Goal: Information Seeking & Learning: Find specific page/section

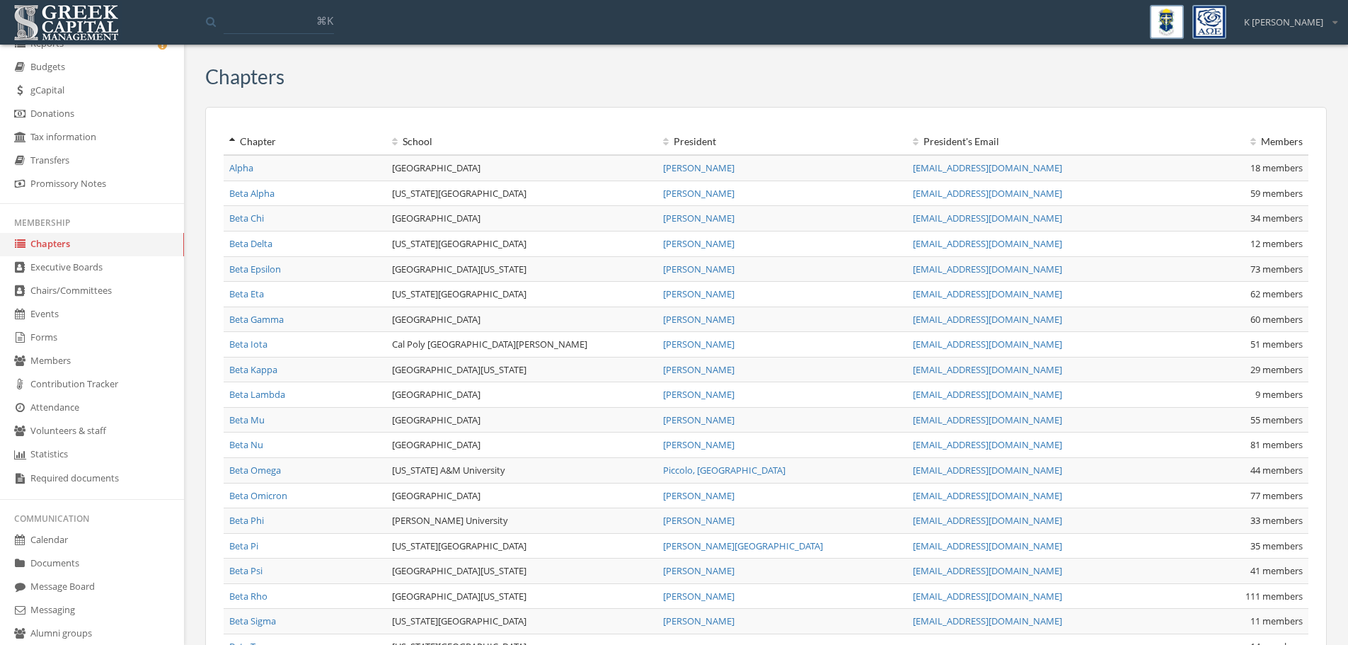
scroll to position [142, 0]
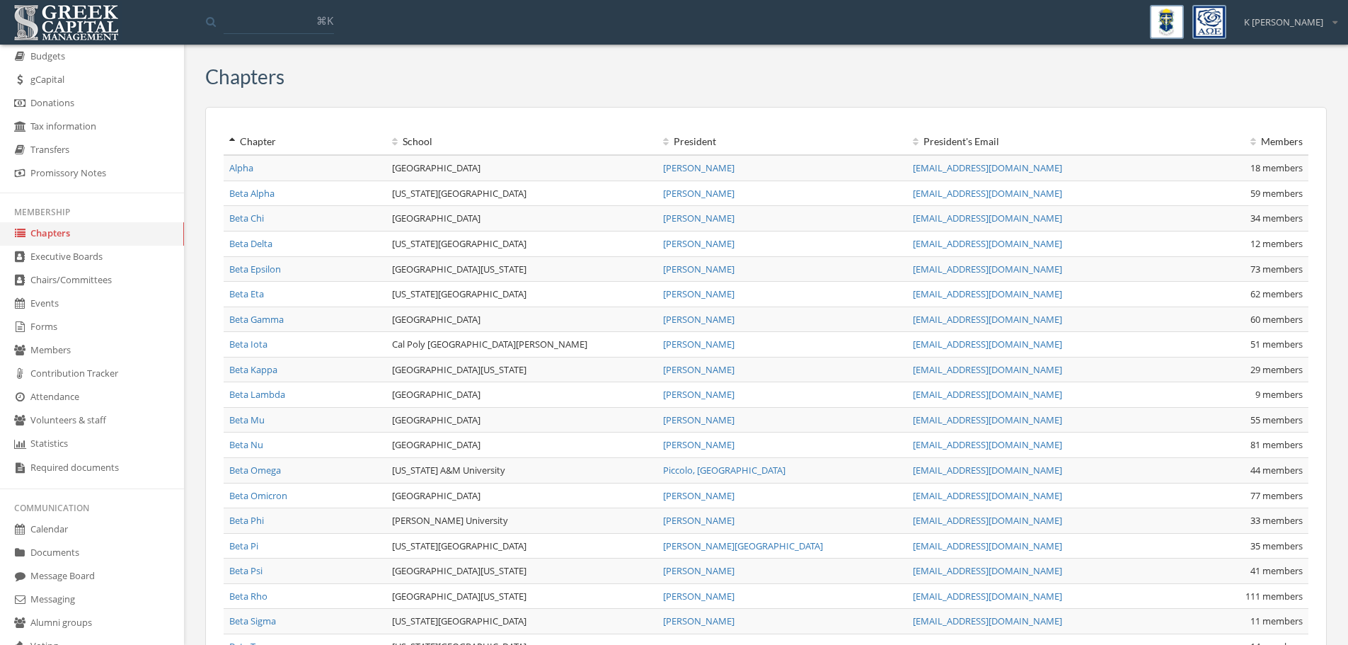
click at [77, 253] on link "Executive Boards" at bounding box center [92, 257] width 184 height 23
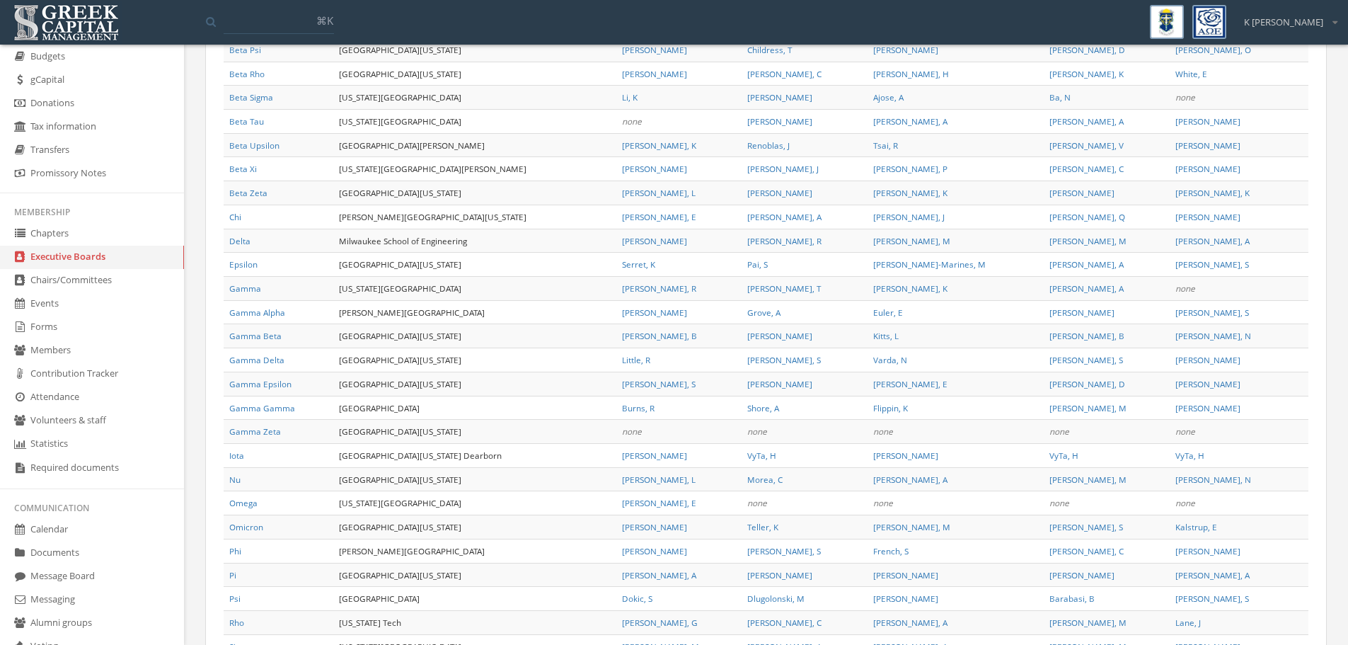
scroll to position [731, 0]
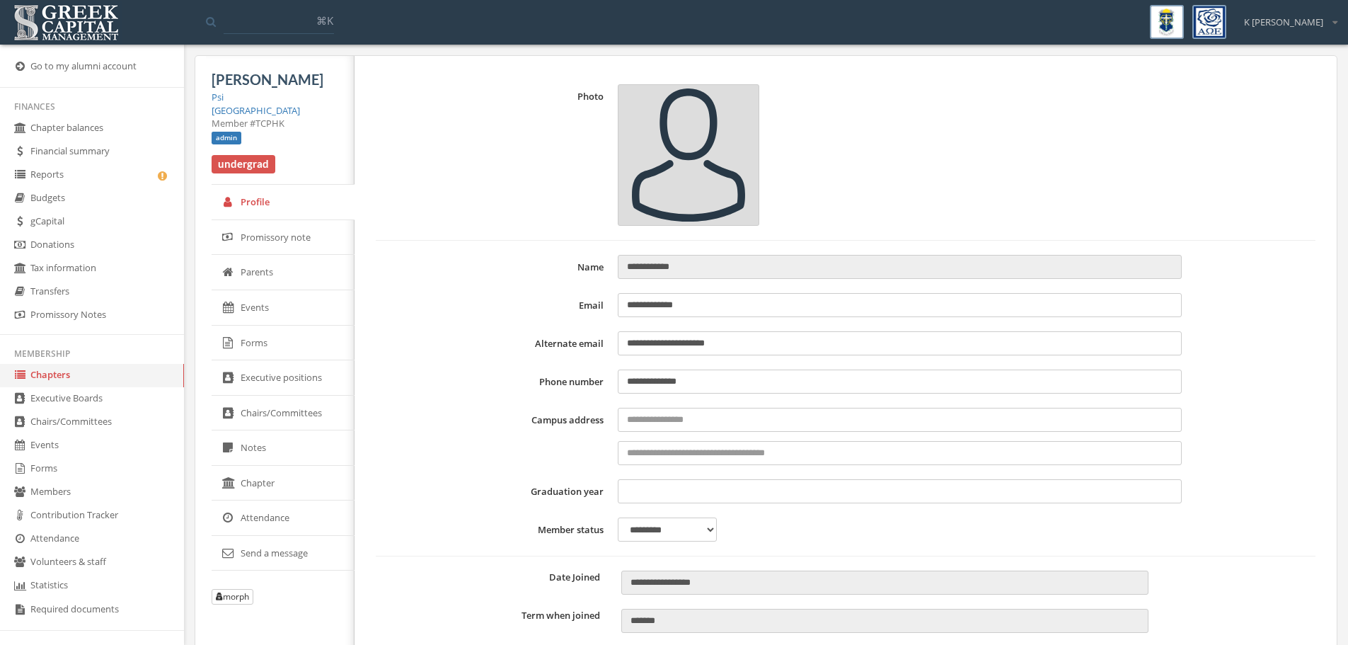
select select "******"
drag, startPoint x: 715, startPoint y: 308, endPoint x: 585, endPoint y: 308, distance: 130.9
click at [585, 308] on div "**********" at bounding box center [846, 305] width 940 height 24
select select "******"
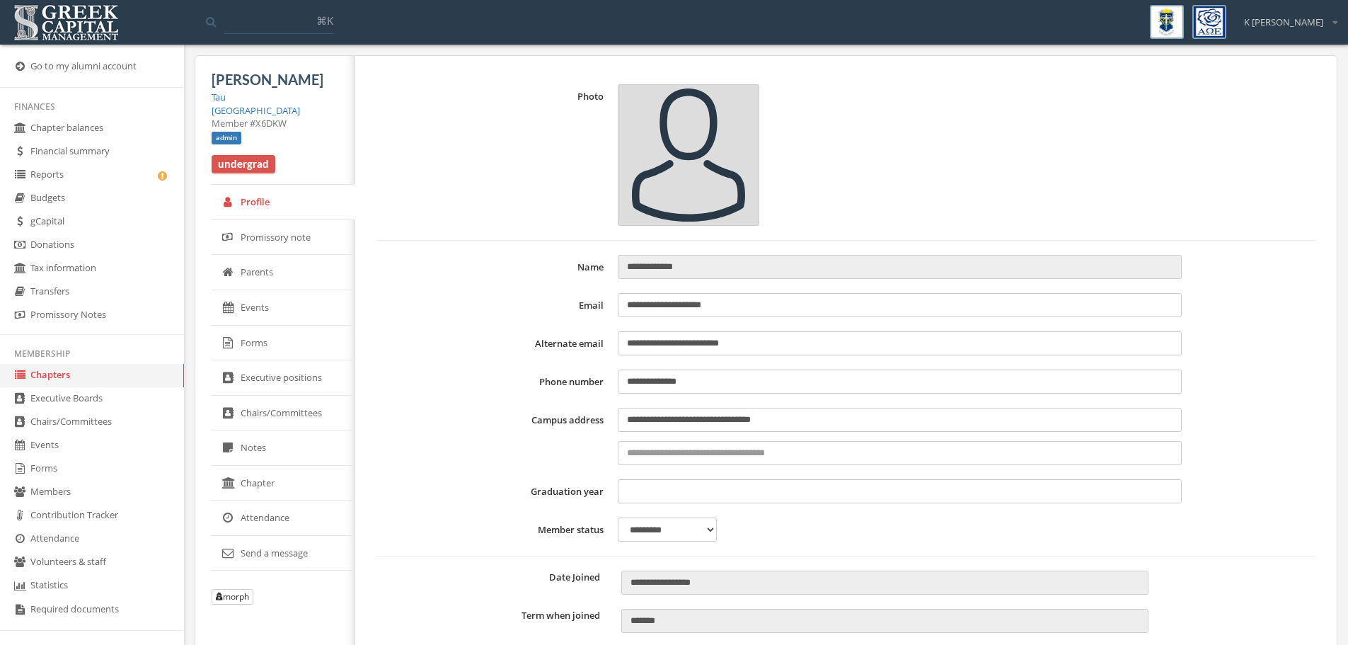
drag, startPoint x: 769, startPoint y: 306, endPoint x: 564, endPoint y: 304, distance: 204.5
click at [564, 304] on div "**********" at bounding box center [846, 305] width 940 height 24
drag, startPoint x: 801, startPoint y: 351, endPoint x: 588, endPoint y: 345, distance: 213.1
click at [588, 345] on div "**********" at bounding box center [846, 343] width 940 height 24
click at [222, 99] on link "Tau" at bounding box center [219, 97] width 14 height 13
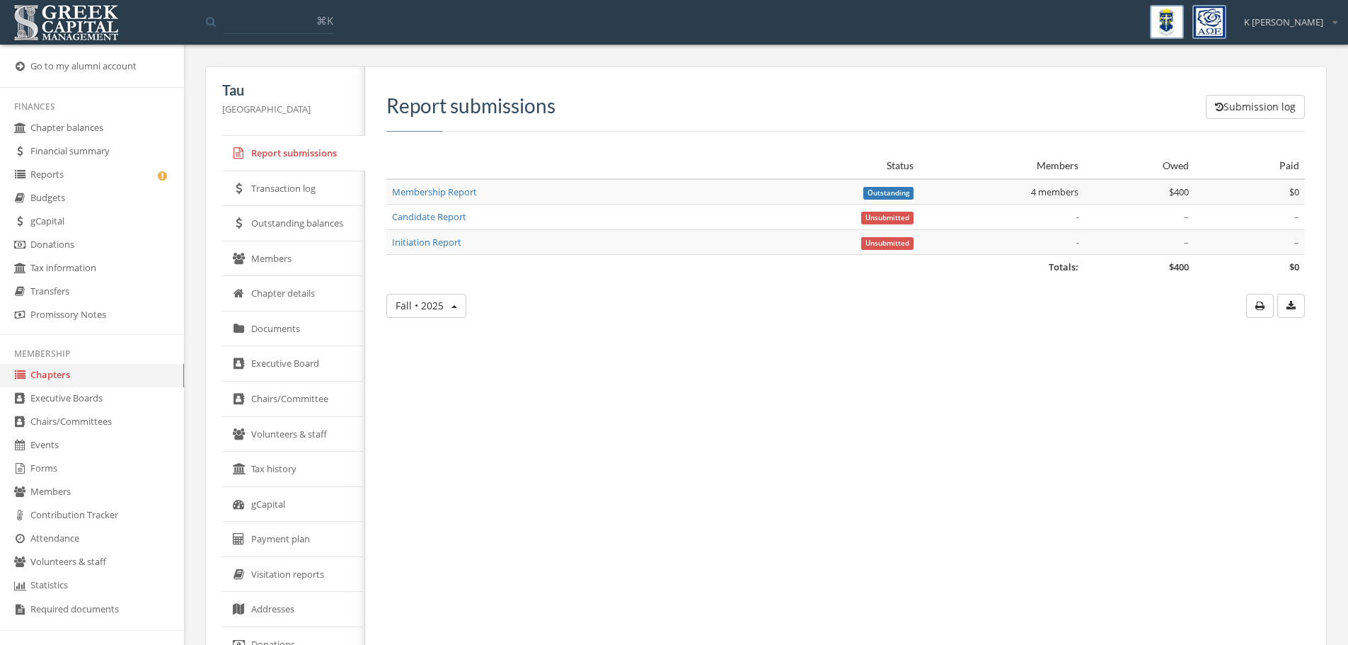
click at [309, 262] on link "Members" at bounding box center [293, 258] width 143 height 35
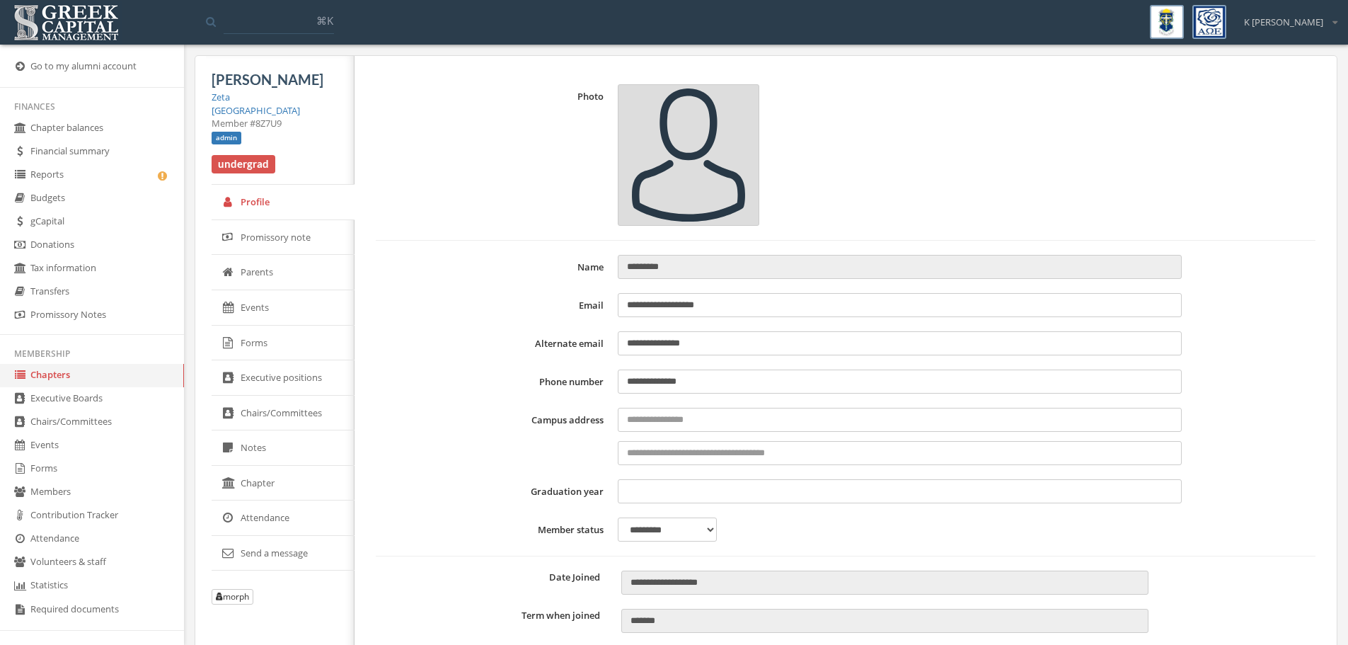
select select "******"
drag, startPoint x: 706, startPoint y: 340, endPoint x: 339, endPoint y: 59, distance: 461.4
click at [573, 335] on div "**********" at bounding box center [846, 343] width 940 height 24
drag, startPoint x: 750, startPoint y: 306, endPoint x: 530, endPoint y: 281, distance: 221.5
click at [530, 281] on form "**********" at bounding box center [846, 526] width 940 height 884
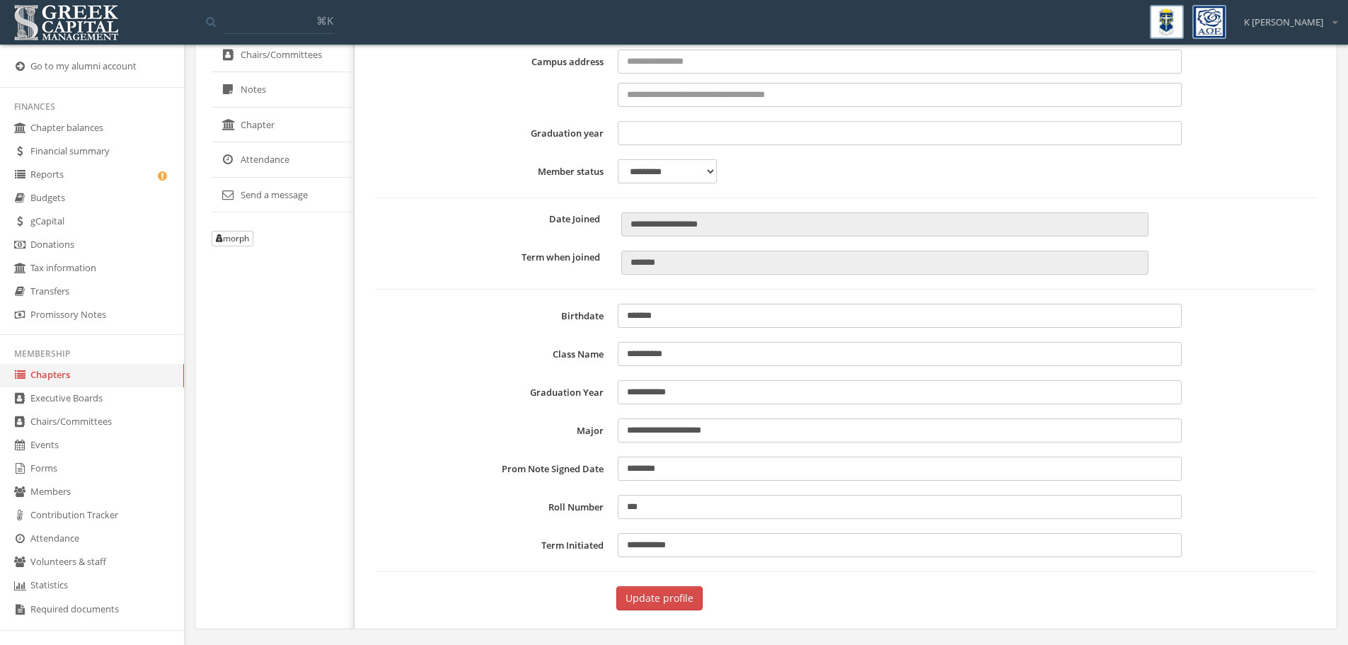
scroll to position [361, 0]
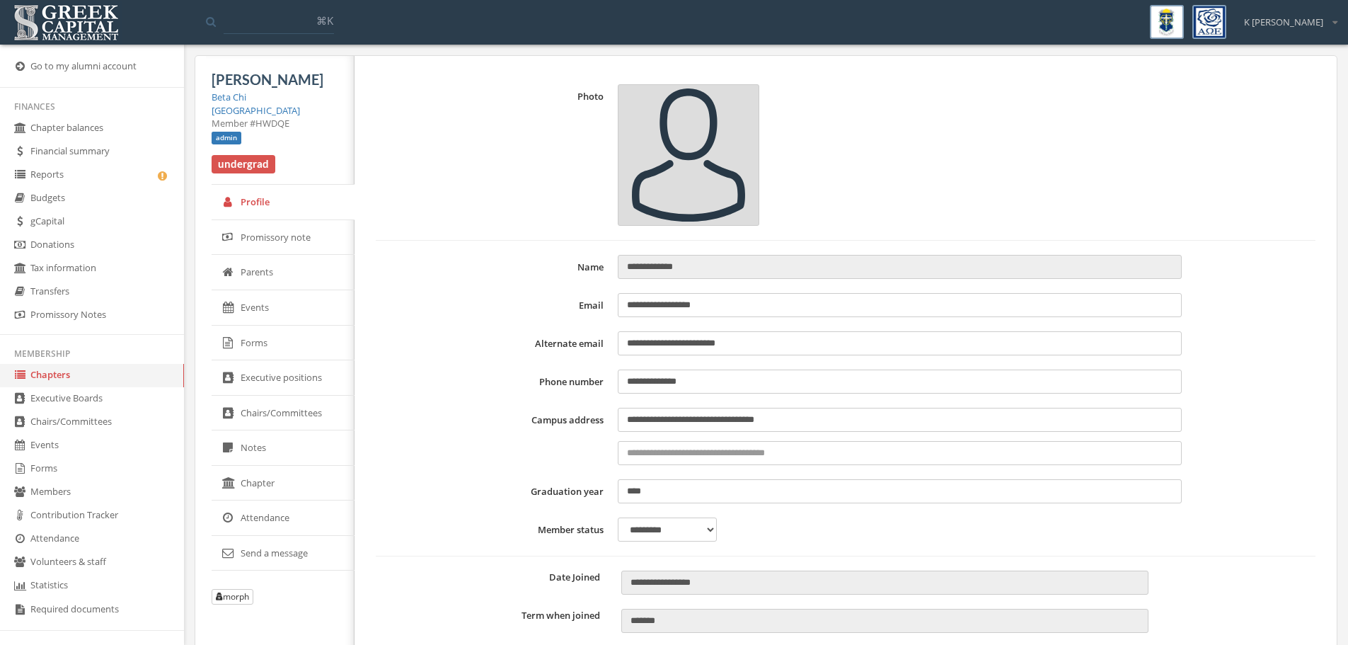
select select "******"
drag, startPoint x: 731, startPoint y: 305, endPoint x: 527, endPoint y: 301, distance: 203.8
click at [527, 301] on div "**********" at bounding box center [846, 305] width 940 height 24
drag, startPoint x: 737, startPoint y: 347, endPoint x: 570, endPoint y: 348, distance: 167.0
click at [572, 348] on div "**********" at bounding box center [846, 343] width 940 height 24
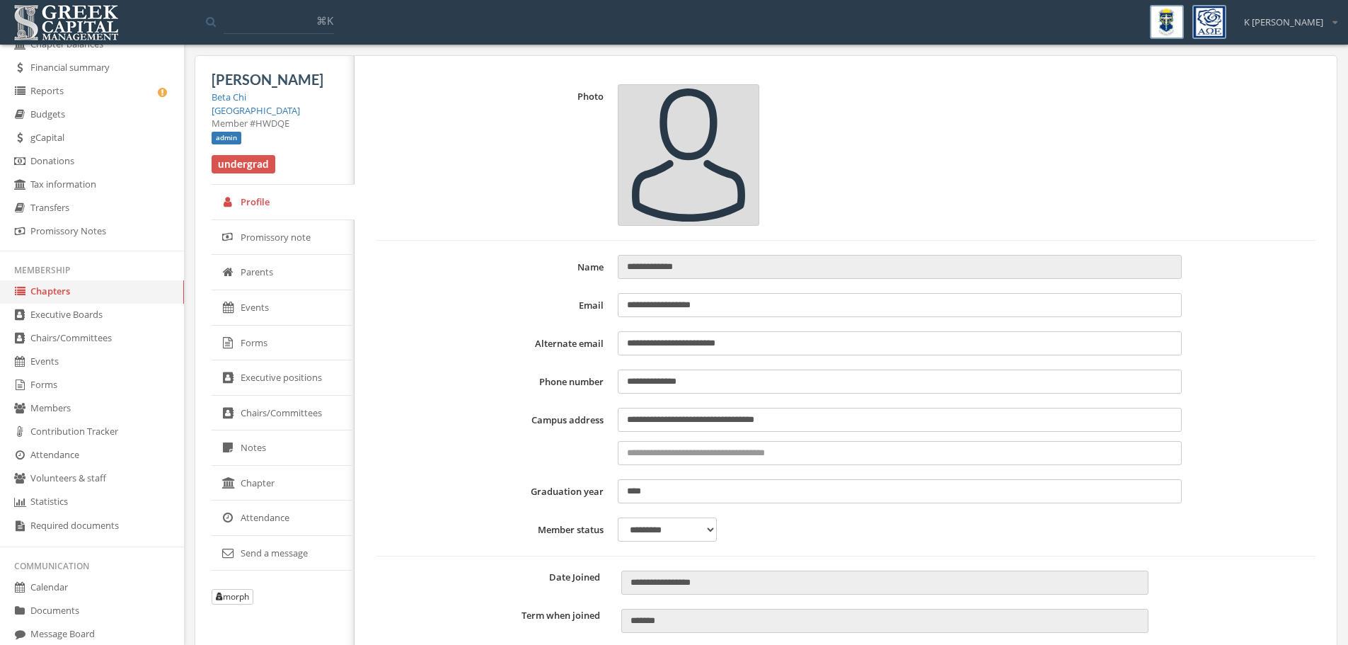
scroll to position [246, 0]
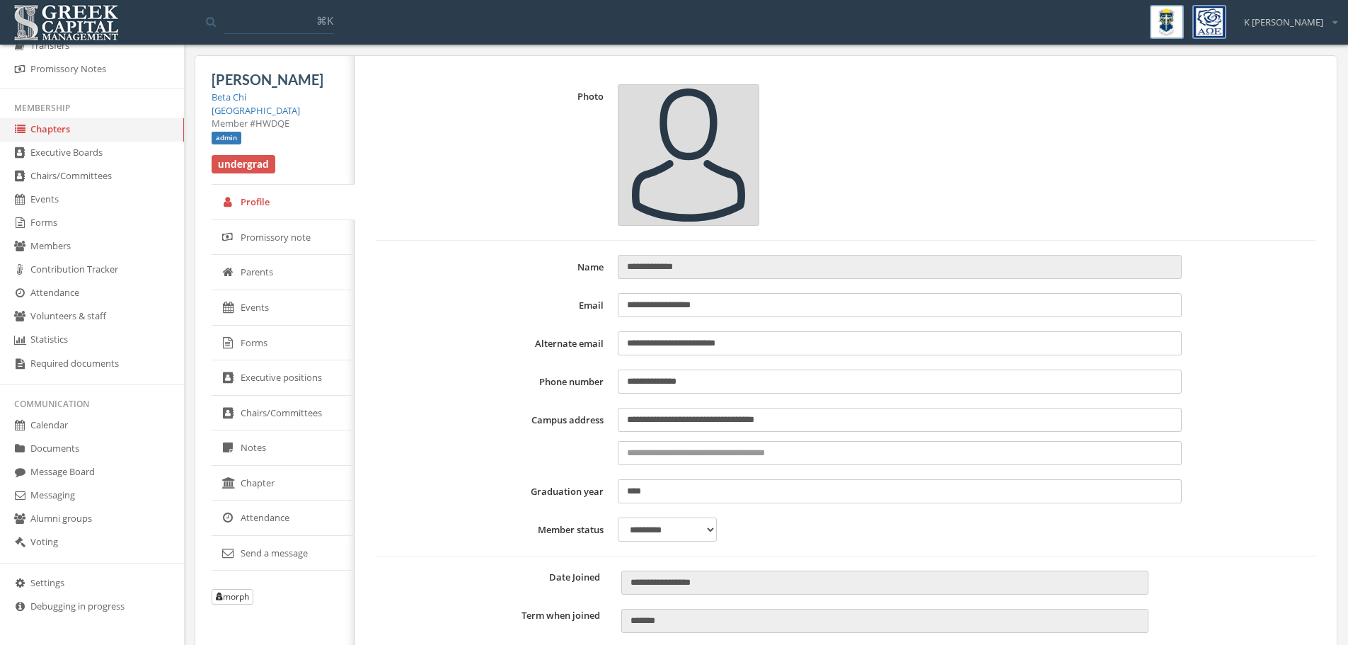
click at [66, 505] on link "Messaging" at bounding box center [92, 495] width 184 height 23
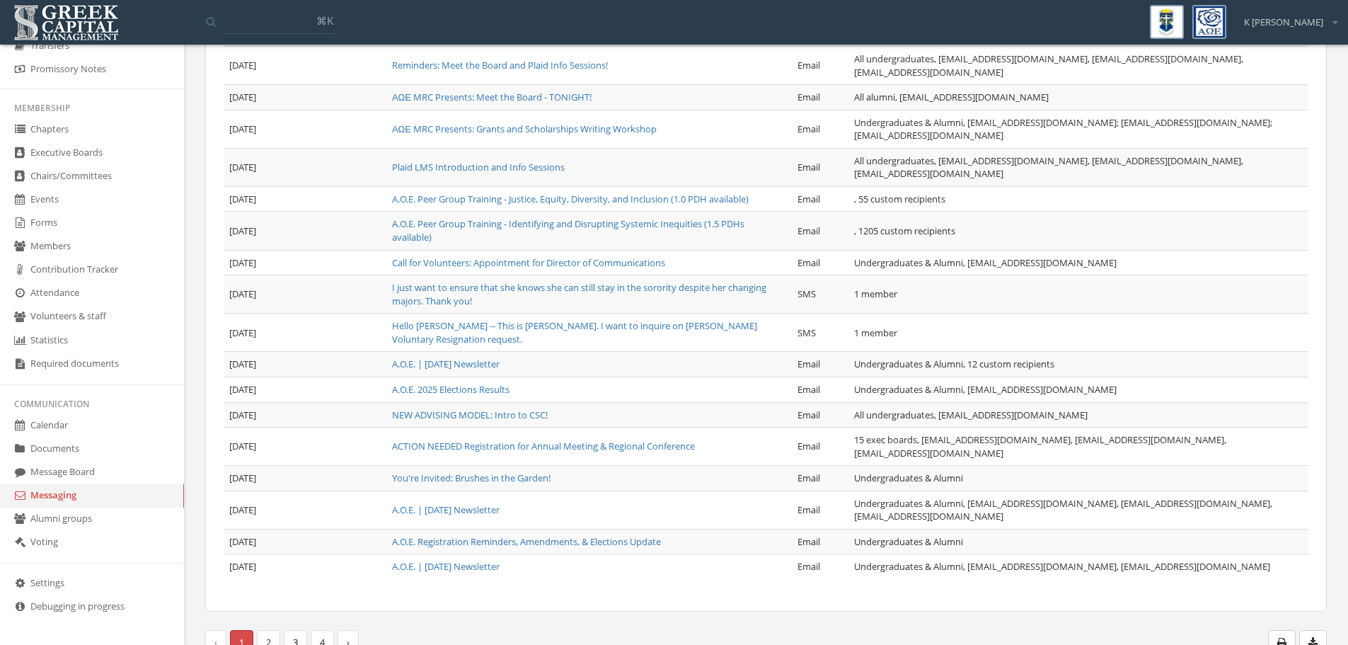
scroll to position [209, 0]
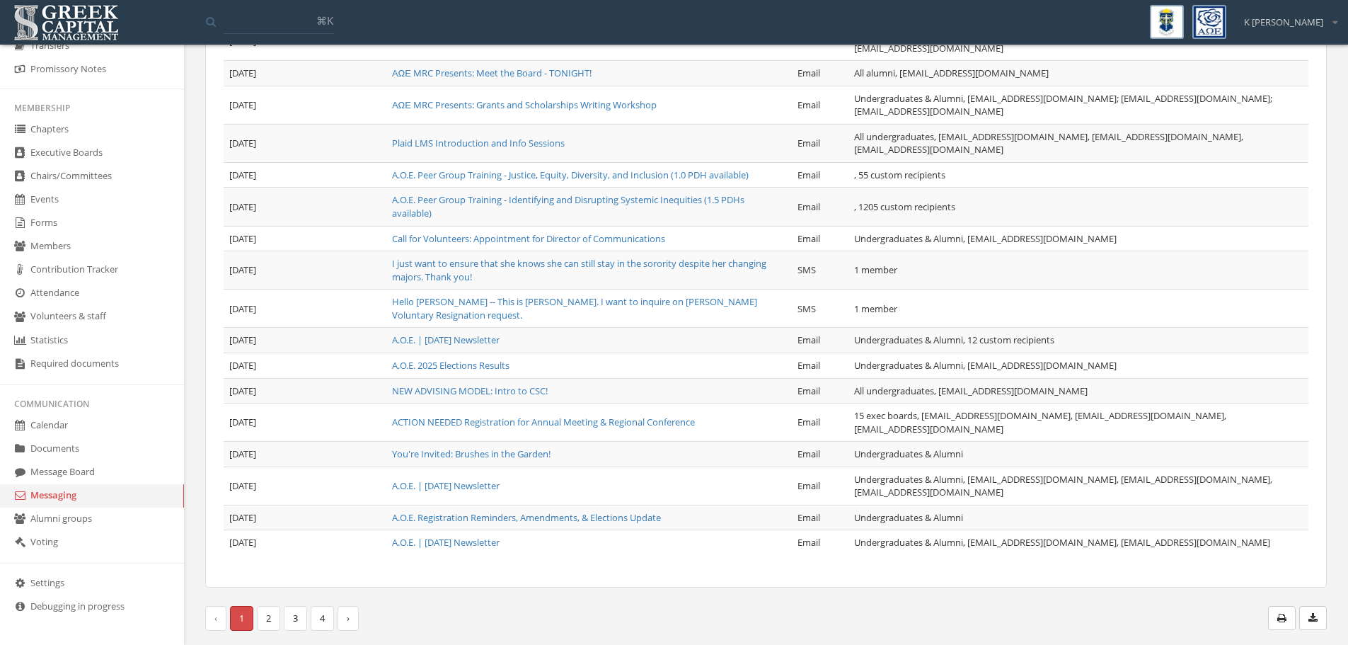
click at [74, 520] on link "Alumni groups" at bounding box center [92, 518] width 184 height 23
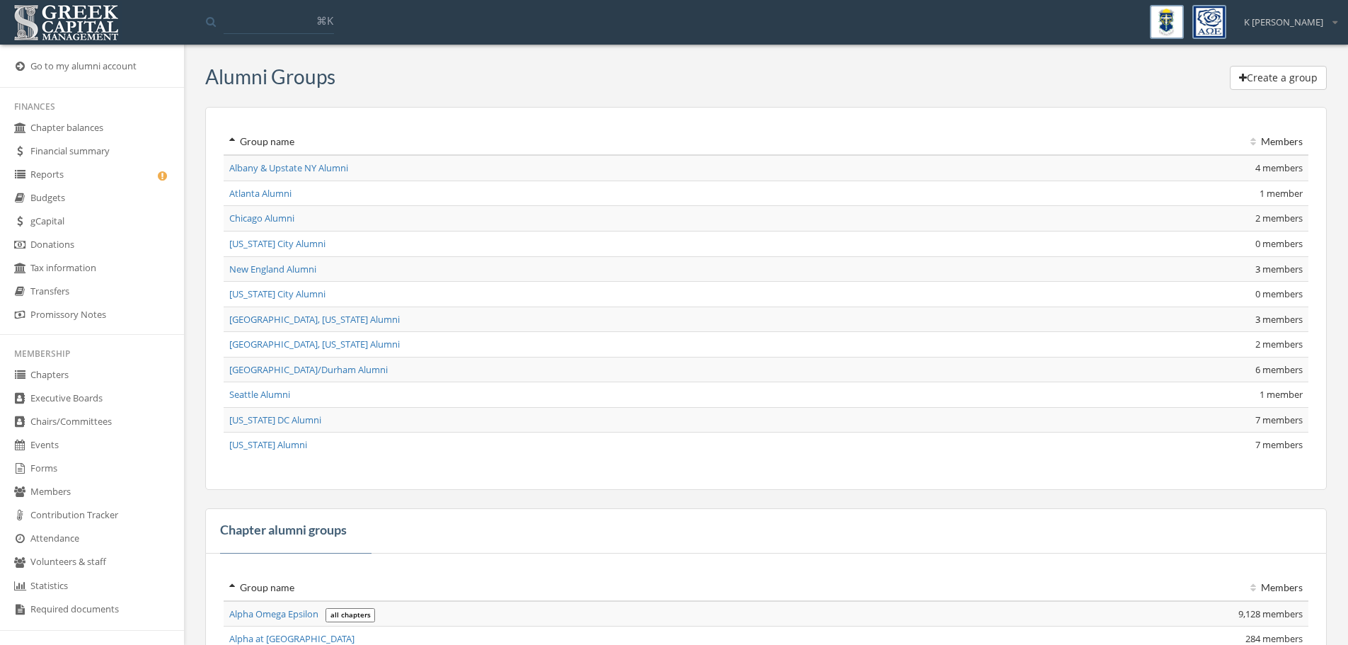
click at [316, 172] on link "Albany & Upstate NY Alumni" at bounding box center [288, 167] width 119 height 13
click at [44, 376] on link "Chapters" at bounding box center [92, 375] width 184 height 23
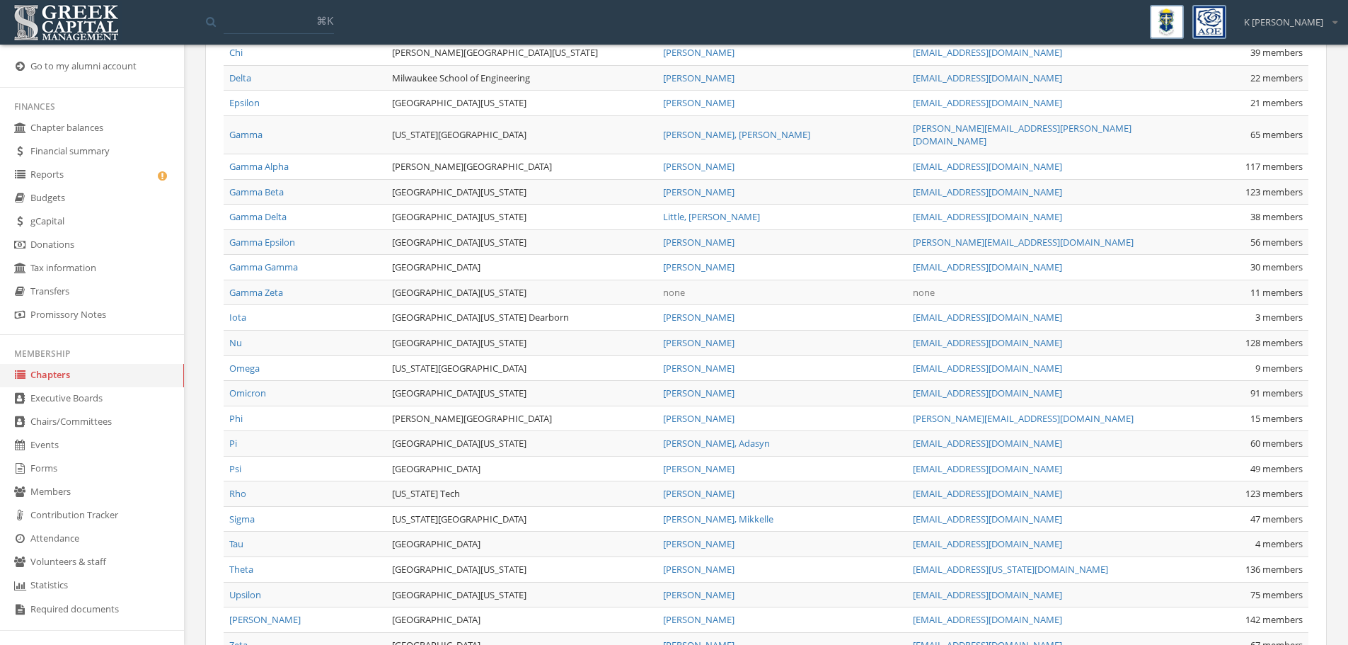
scroll to position [827, 0]
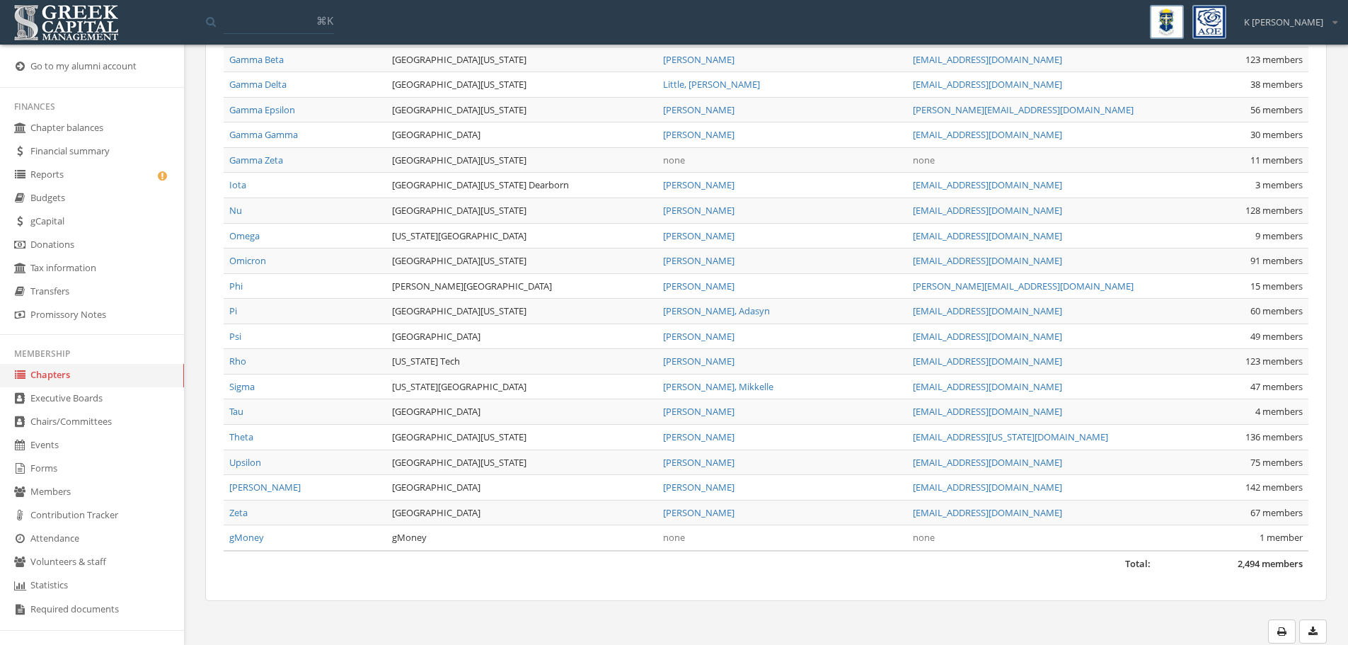
click at [238, 405] on link "Tau" at bounding box center [236, 411] width 14 height 13
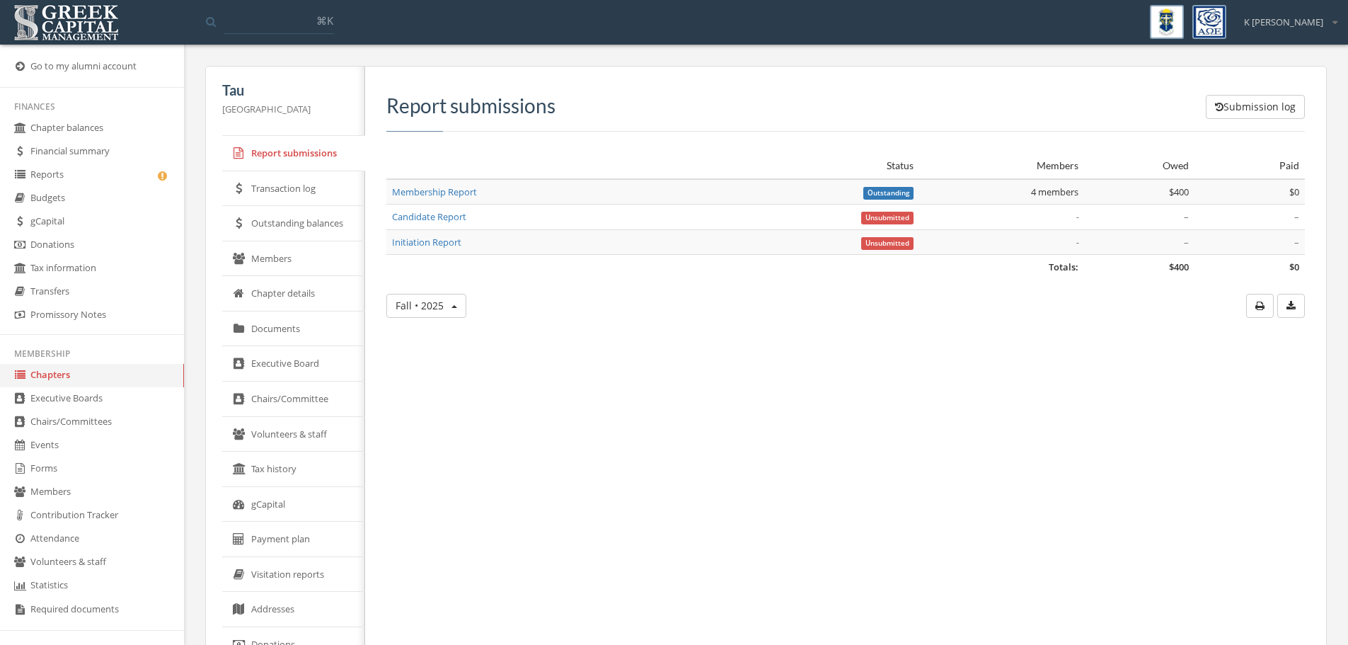
click at [317, 188] on link "Transaction log" at bounding box center [293, 188] width 143 height 35
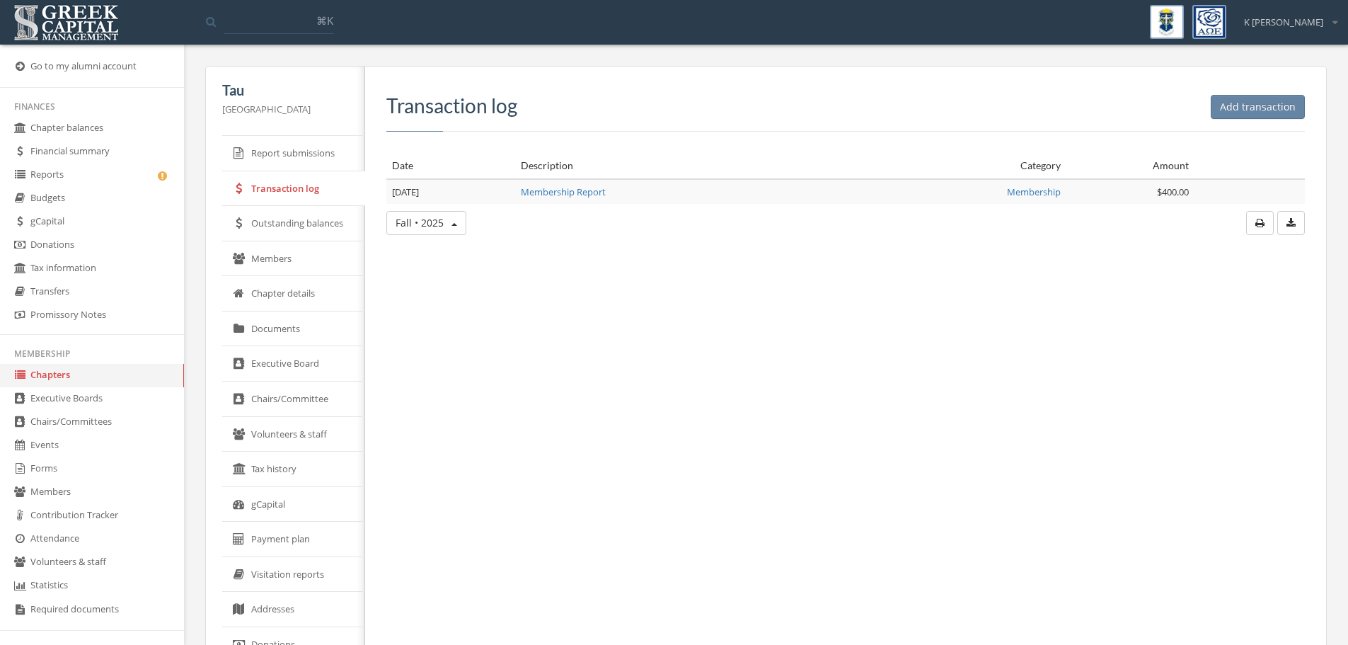
click at [313, 232] on link "Outstanding balances" at bounding box center [293, 223] width 143 height 35
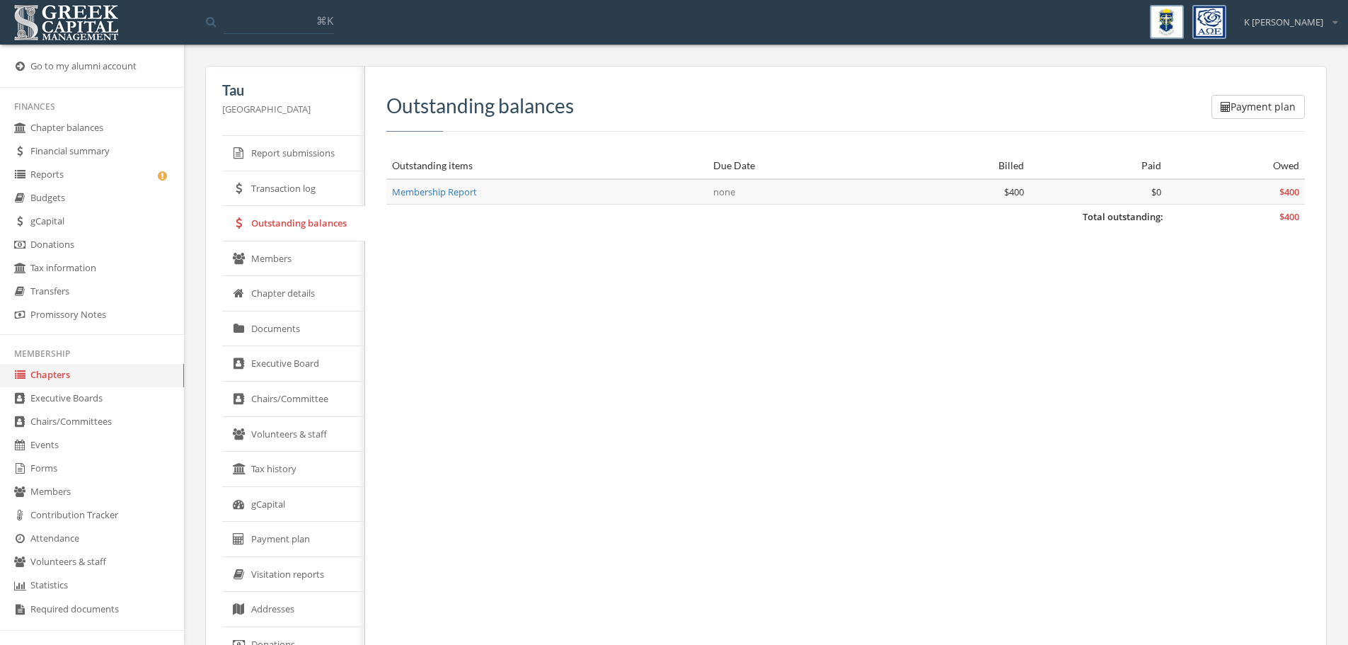
click at [304, 161] on link "Report submissions" at bounding box center [293, 153] width 143 height 35
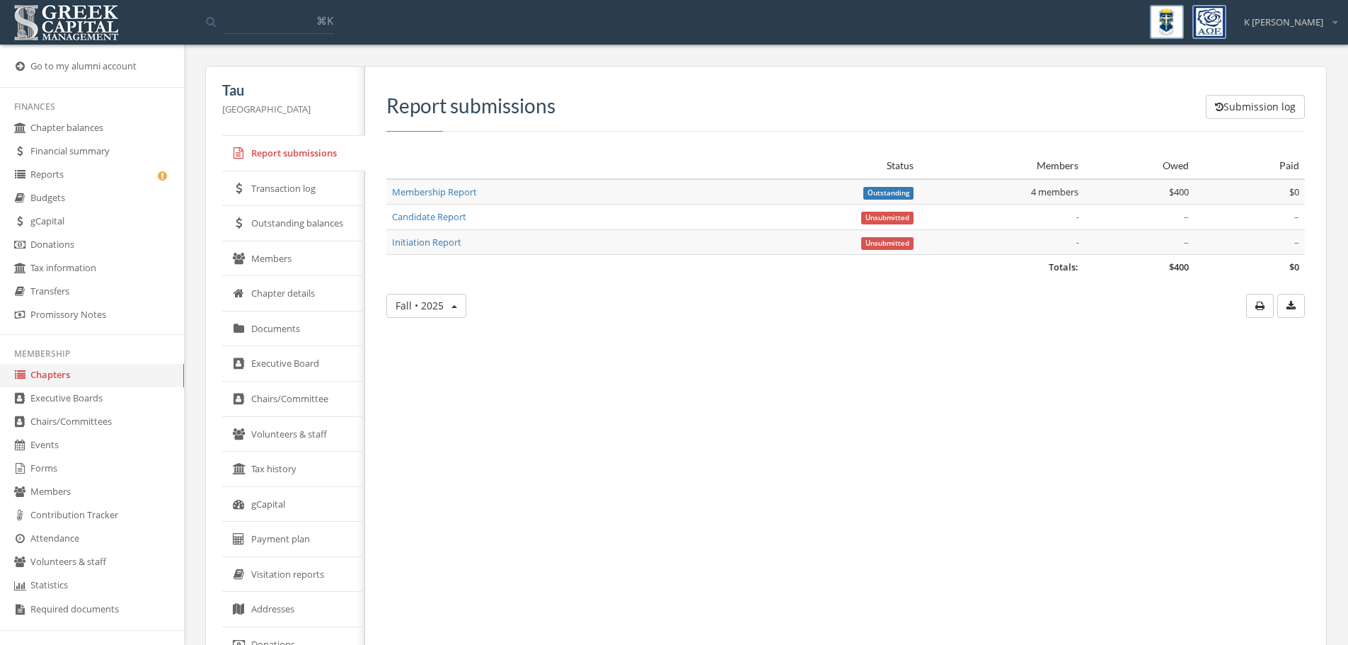
click at [306, 188] on link "Transaction log" at bounding box center [293, 188] width 143 height 35
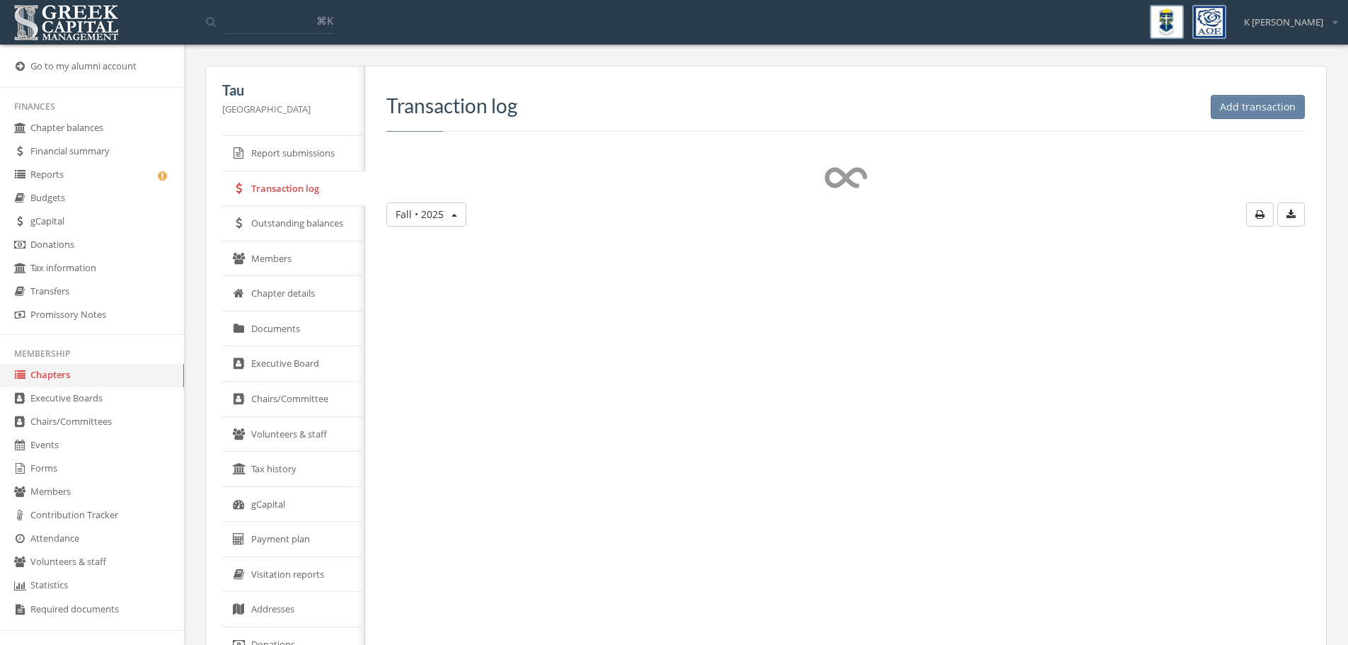
click at [298, 228] on link "Outstanding balances" at bounding box center [293, 223] width 143 height 35
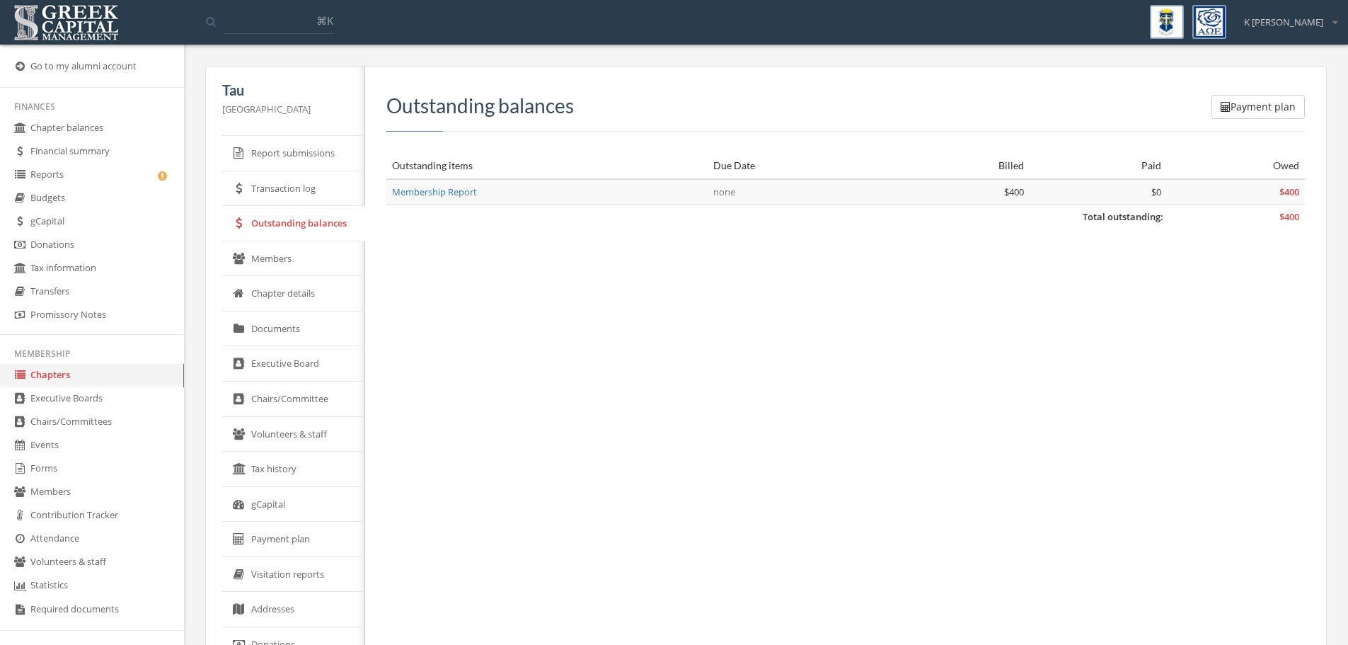
scroll to position [71, 0]
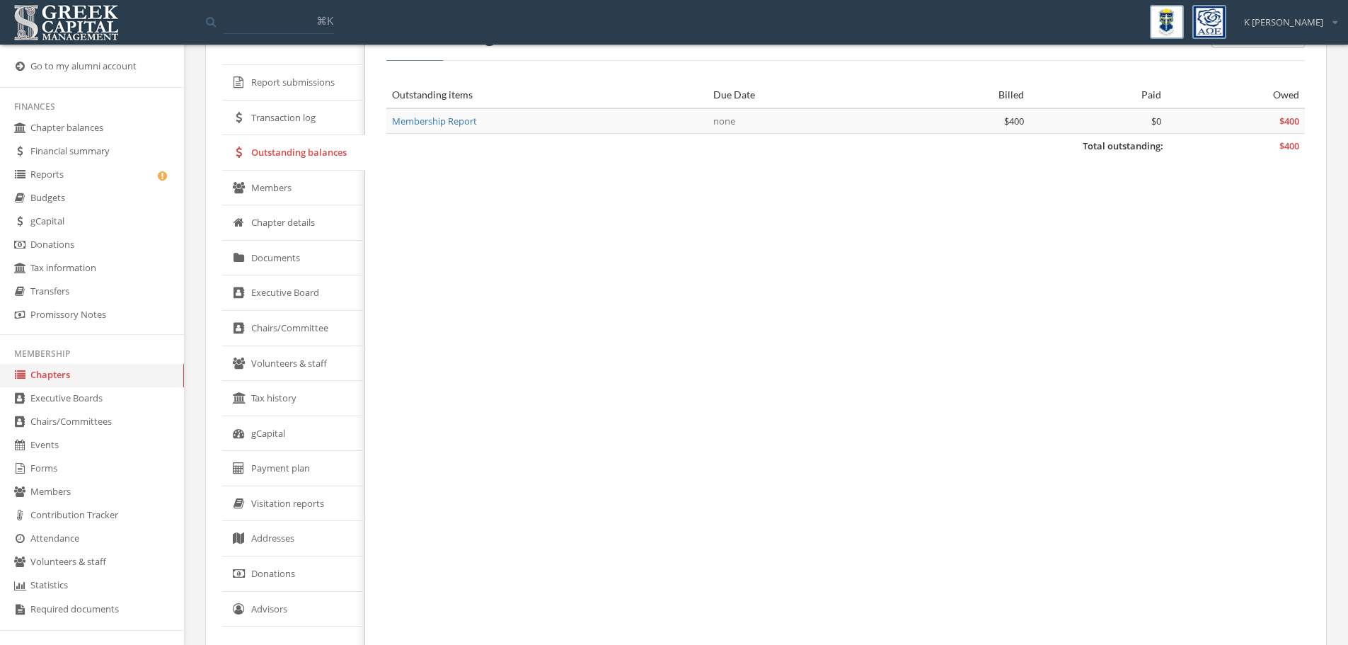
click at [299, 214] on link "Chapter details" at bounding box center [293, 222] width 143 height 35
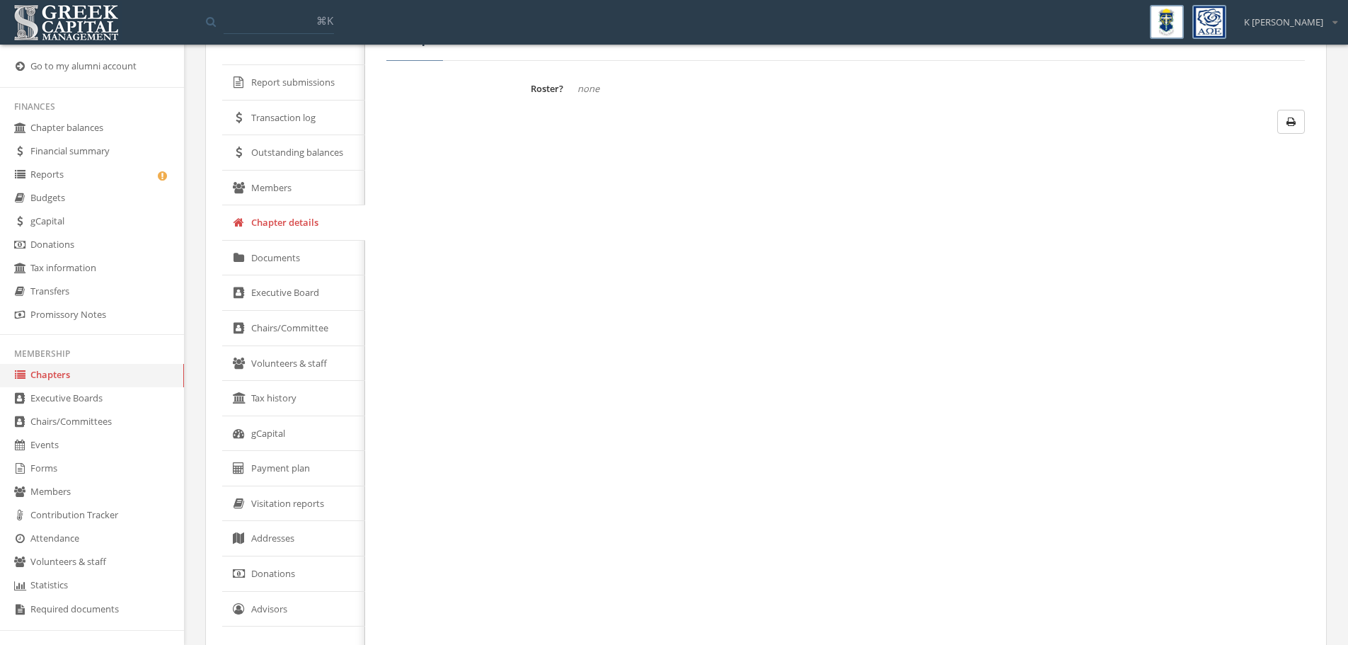
click at [298, 262] on link "Documents" at bounding box center [293, 258] width 143 height 35
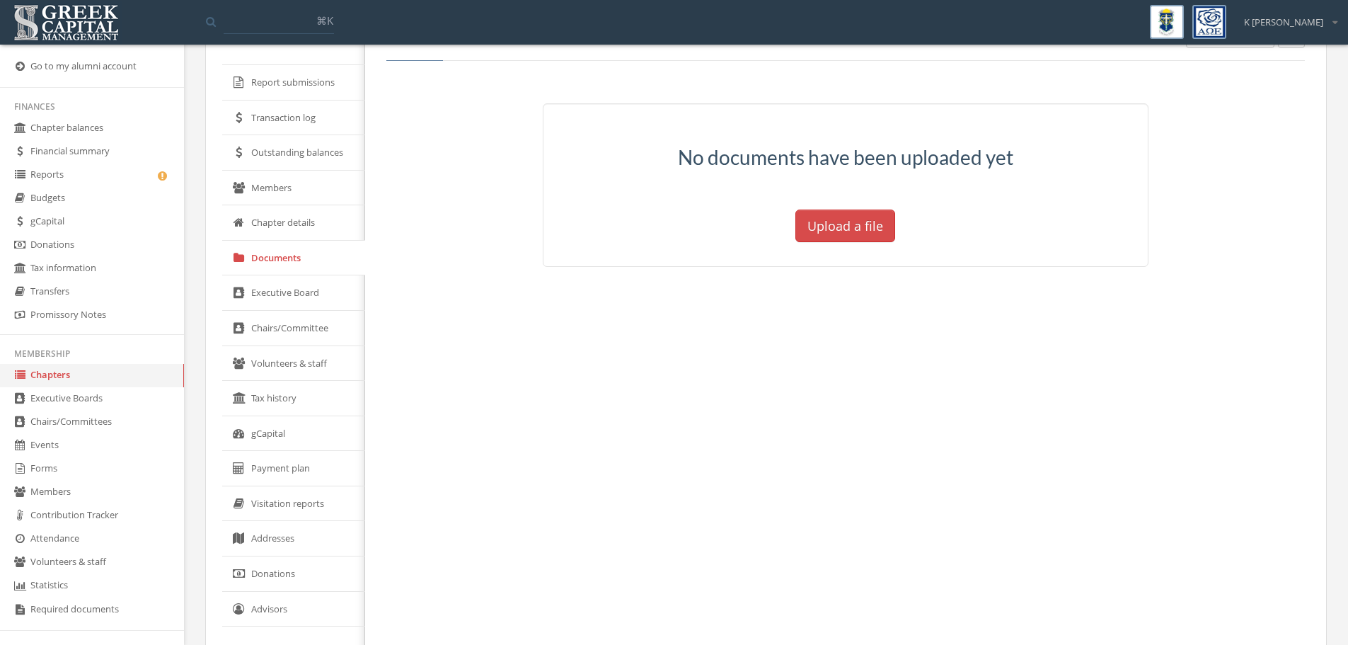
click at [298, 301] on link "Executive Board" at bounding box center [293, 292] width 143 height 35
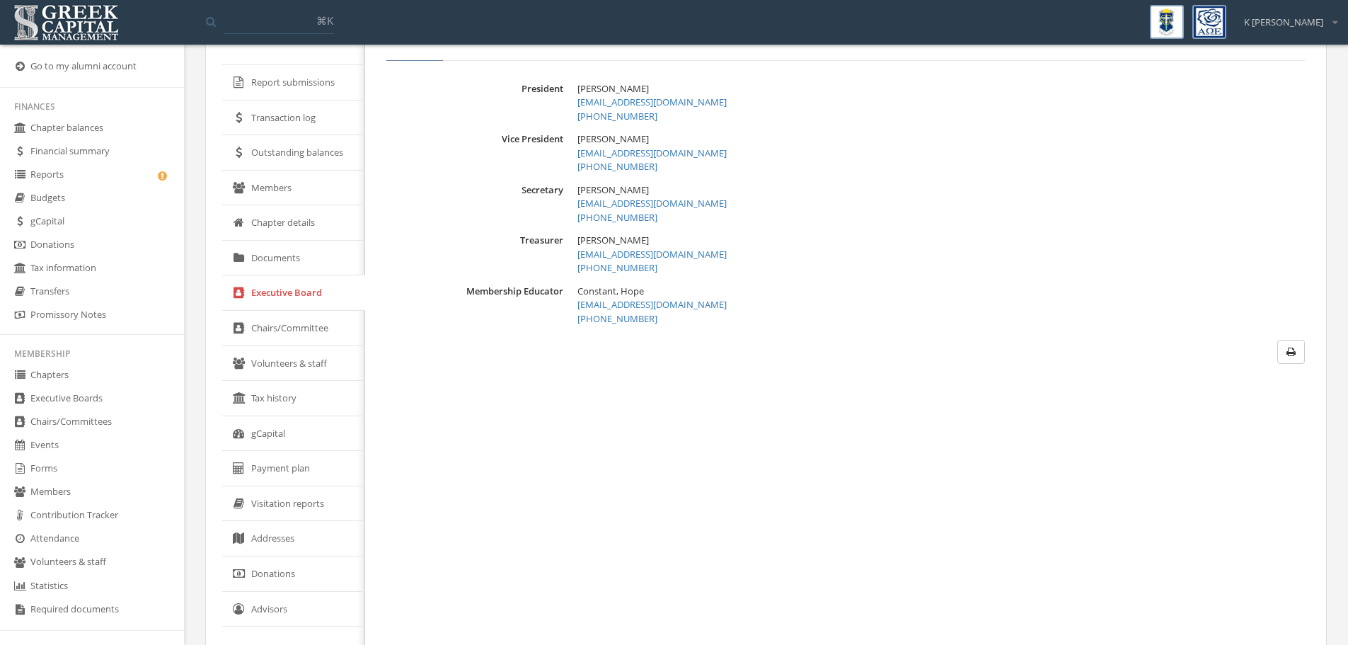
click at [305, 328] on link "Chairs/Committee" at bounding box center [293, 328] width 143 height 35
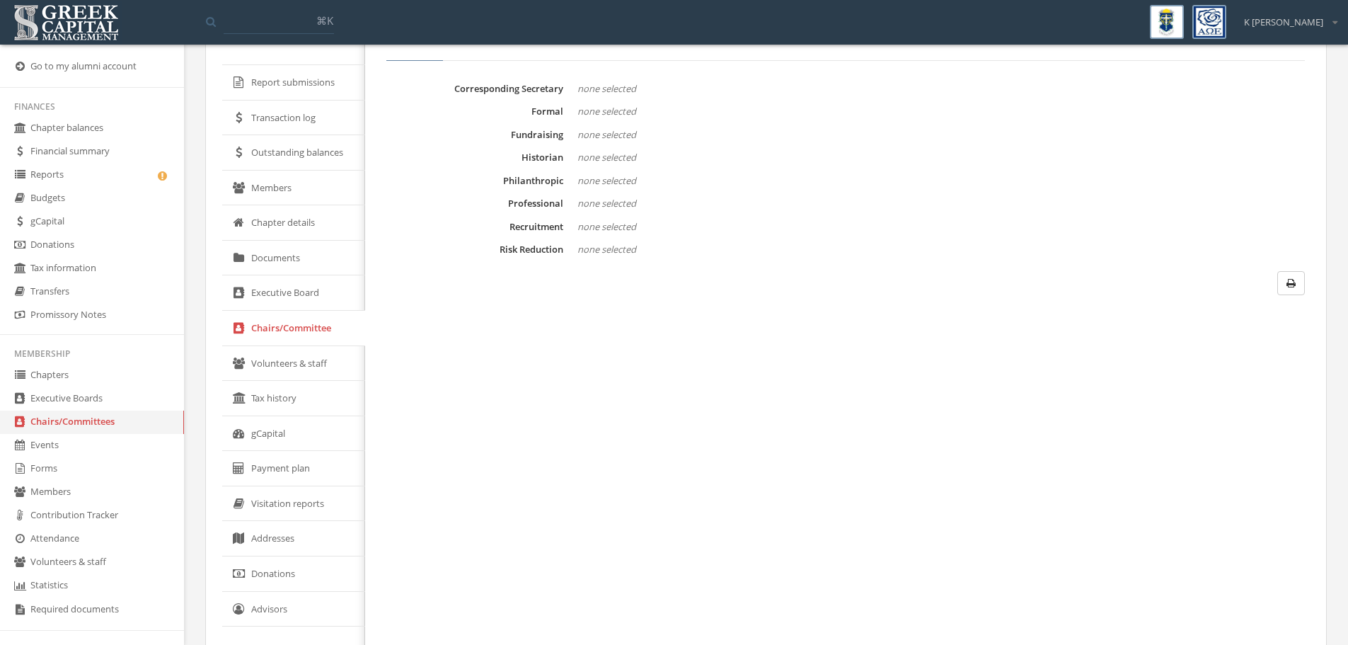
click at [309, 369] on link "Volunteers & staff" at bounding box center [293, 363] width 143 height 35
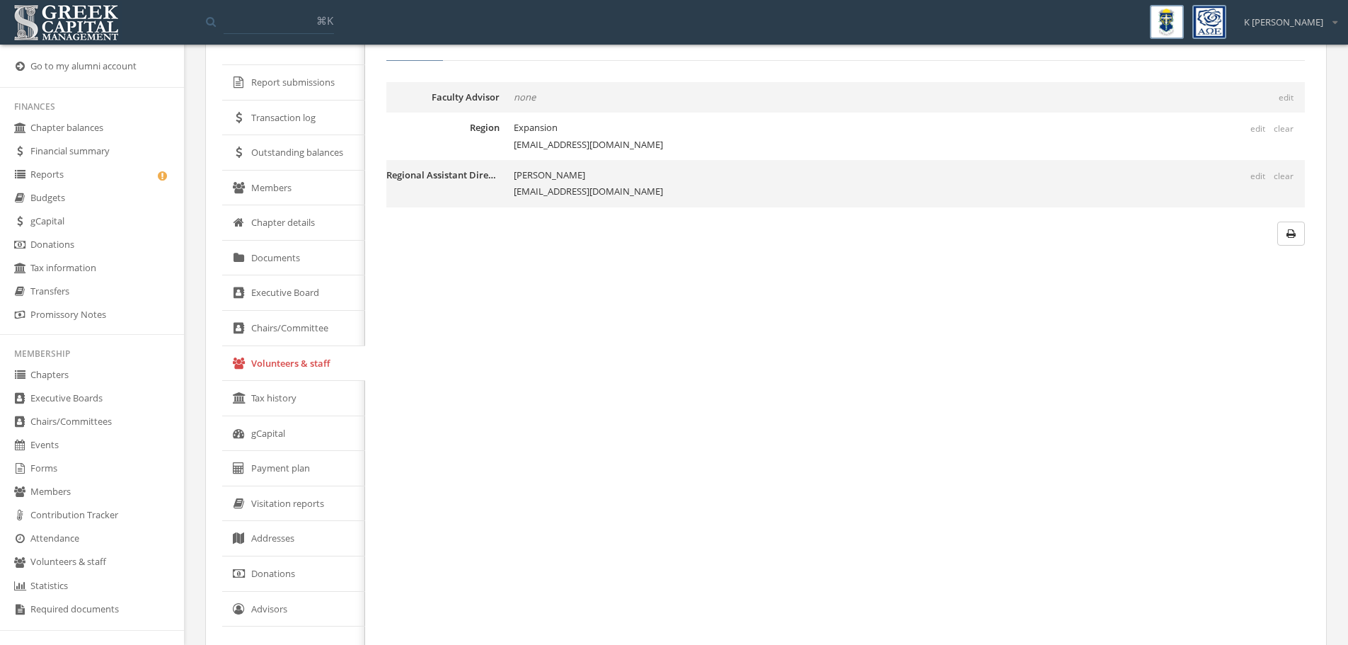
click at [297, 389] on link "Tax history" at bounding box center [293, 398] width 143 height 35
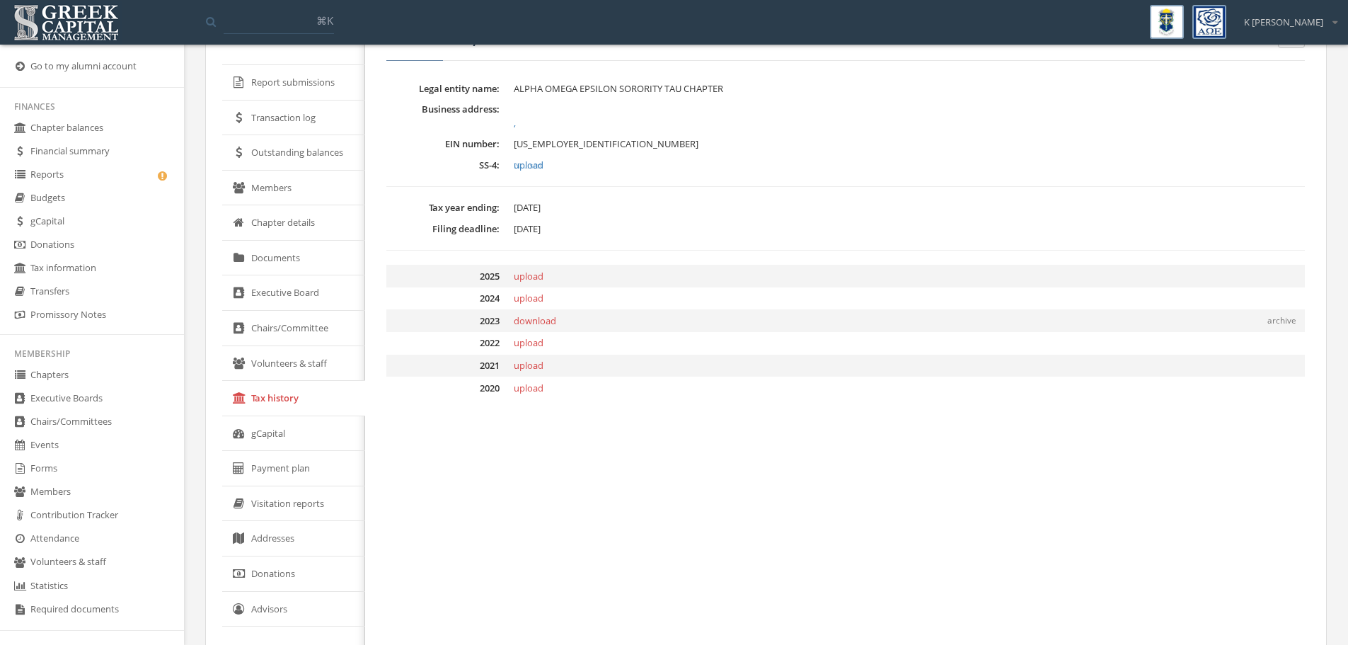
click at [317, 437] on link "gCapital" at bounding box center [293, 433] width 143 height 35
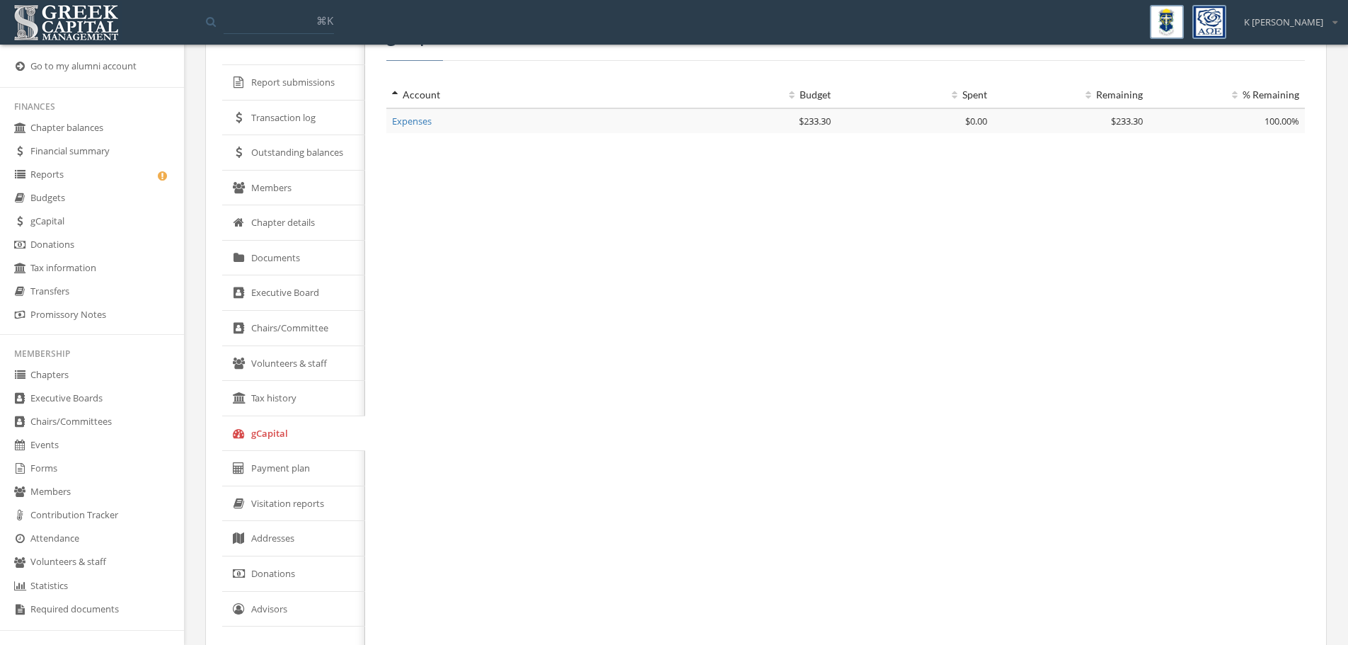
scroll to position [132, 0]
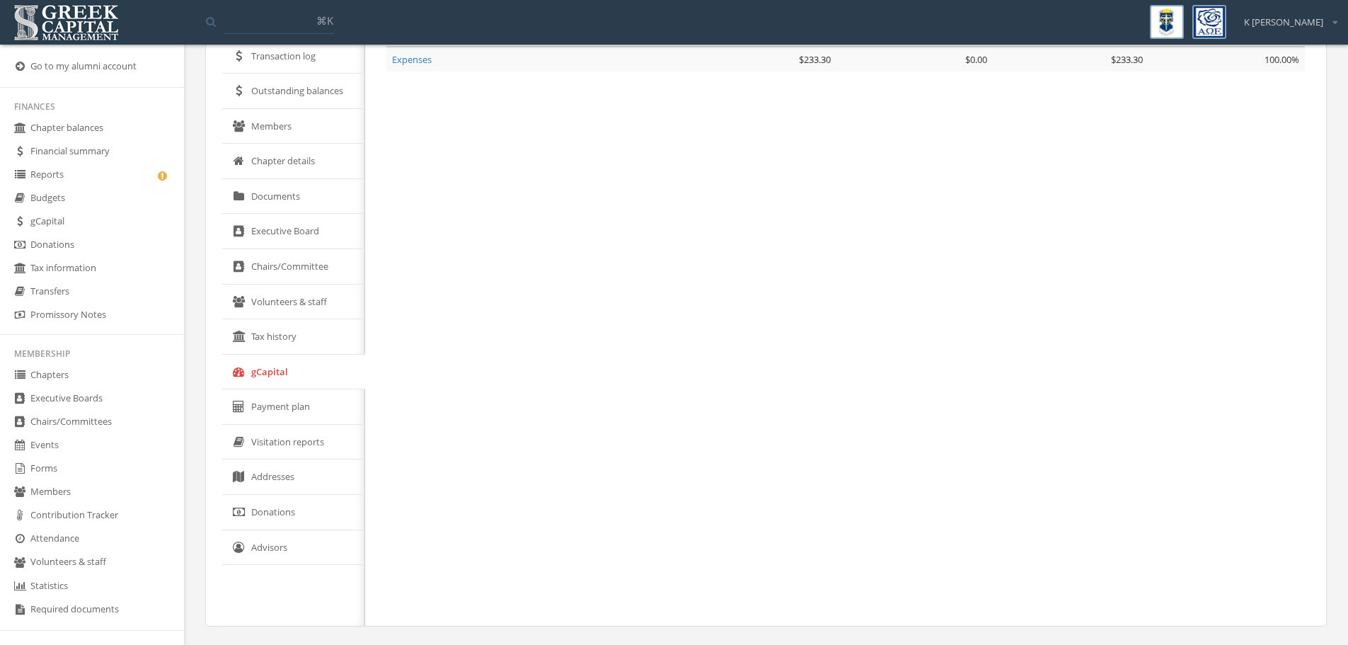
click at [68, 374] on link "Chapters" at bounding box center [92, 375] width 184 height 23
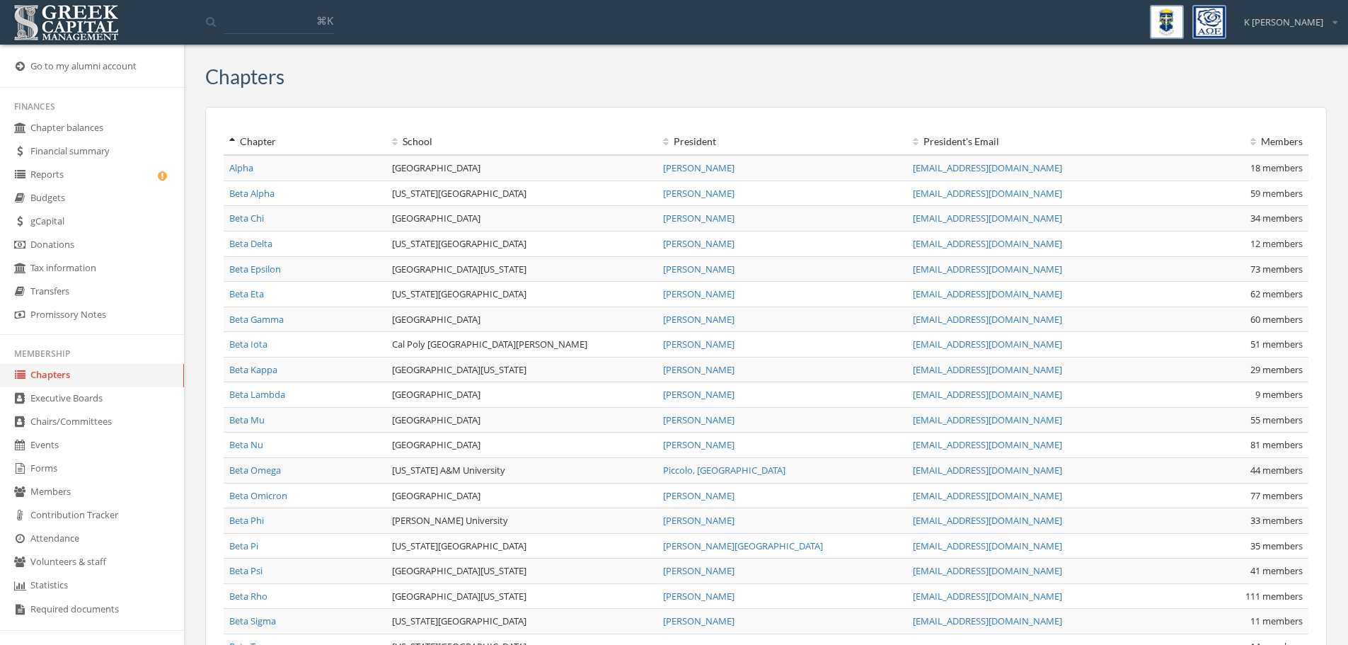
drag, startPoint x: 471, startPoint y: 219, endPoint x: 229, endPoint y: 212, distance: 241.4
click at [229, 212] on tr "Beta Chi Cornell University Kuninti, Aniha ark263@cornell.edu 34 members" at bounding box center [766, 218] width 1085 height 25
copy tr "Beta Chi Cornell University"
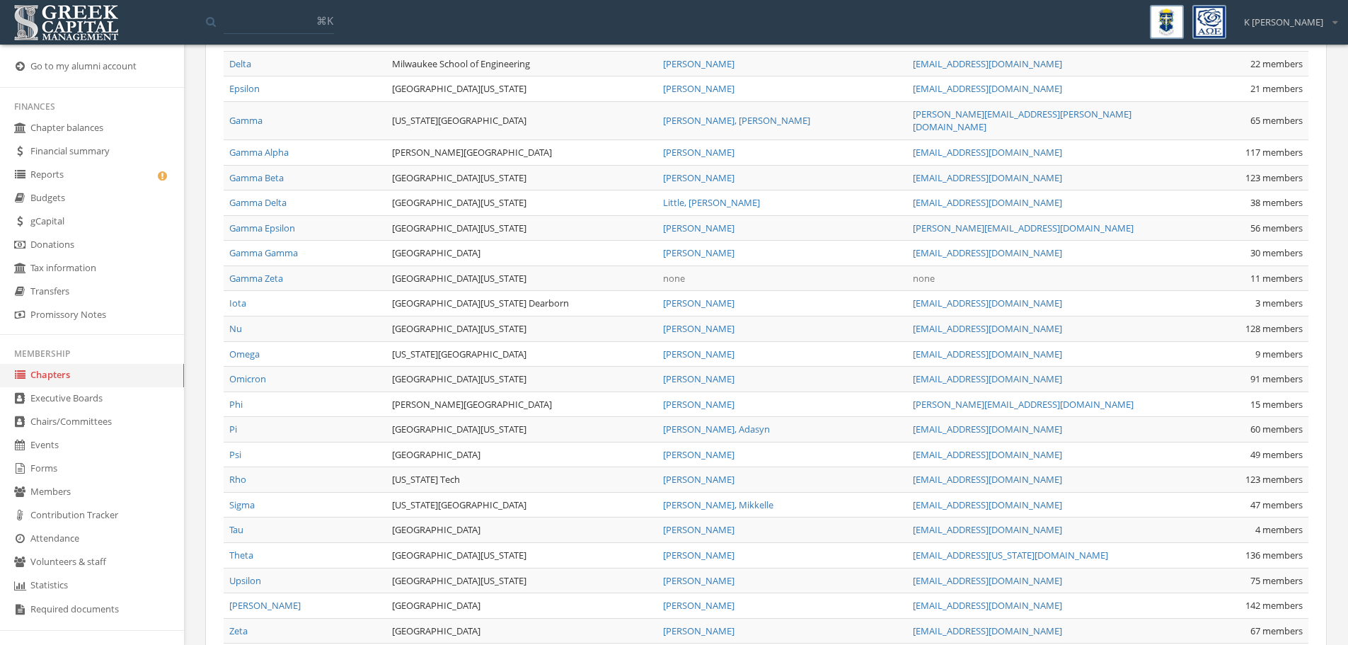
scroll to position [827, 0]
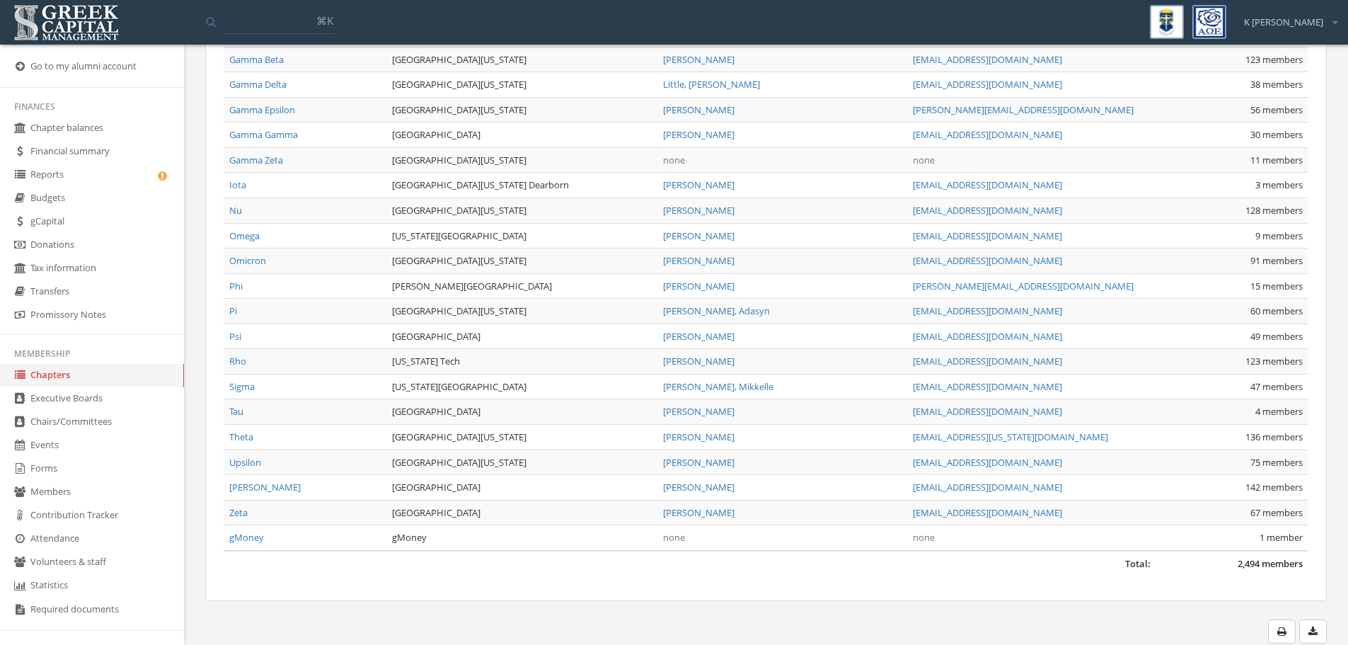
drag, startPoint x: 493, startPoint y: 323, endPoint x: 230, endPoint y: 319, distance: 263.3
click at [230, 323] on tr "Psi Binghamton University Dokic, Sophia sdokic@me.com 49 members" at bounding box center [766, 335] width 1085 height 25
copy tr "Psi Binghamton University"
drag, startPoint x: 557, startPoint y: 398, endPoint x: 229, endPoint y: 398, distance: 327.6
click at [229, 399] on tr "Tau Rensselaer Polytechnic University Babcock, Fiona fbabcock518@yahoo.com 4 me…" at bounding box center [766, 411] width 1085 height 25
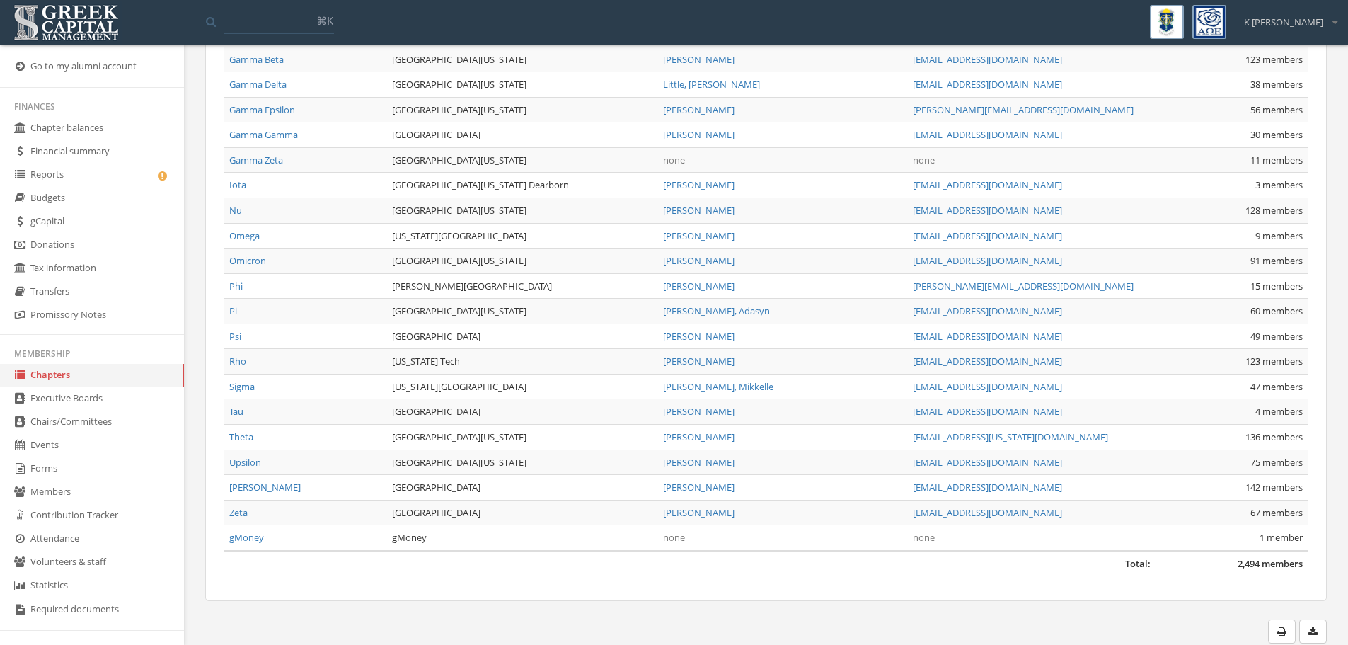
copy tr "Tau Rensselaer Polytechnic University"
click at [530, 374] on td "Georgia Institute of Technology" at bounding box center [521, 386] width 271 height 25
drag, startPoint x: 482, startPoint y: 328, endPoint x: 227, endPoint y: 320, distance: 254.9
click at [227, 323] on tr "Psi Binghamton University Dokic, Sophia sdokic@me.com 49 members" at bounding box center [766, 335] width 1085 height 25
copy tr "Psi Binghamton University"
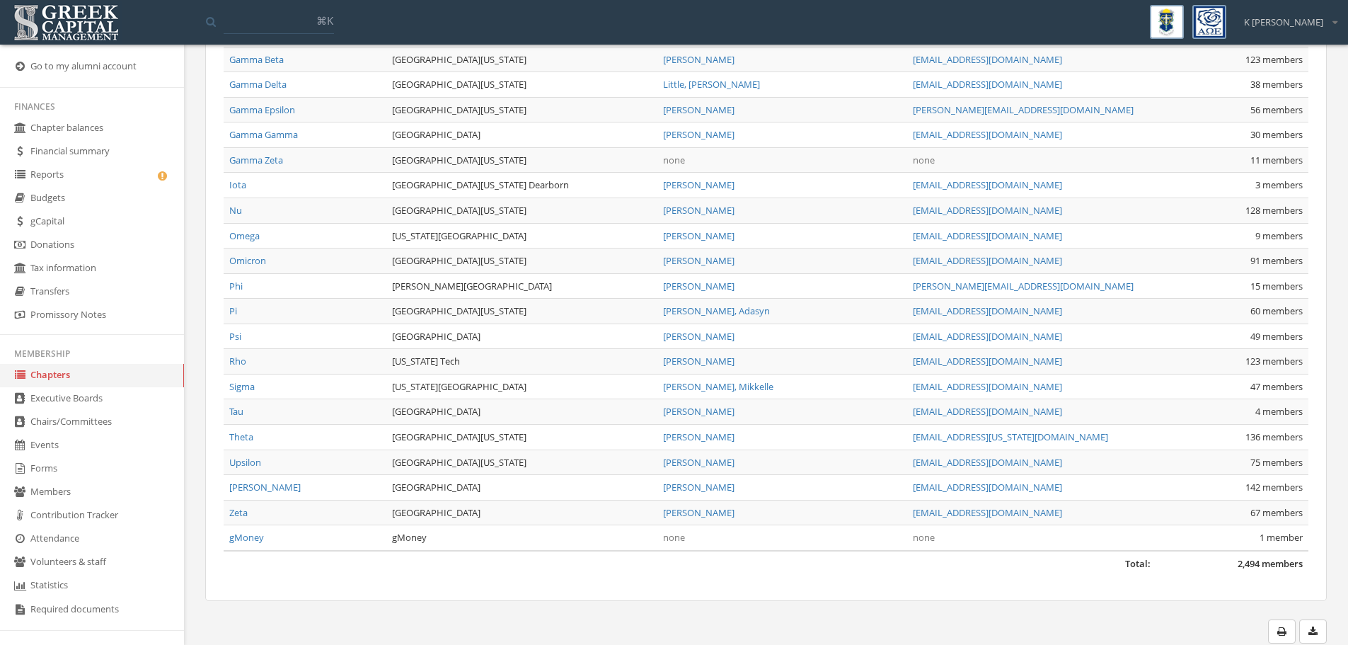
drag, startPoint x: 483, startPoint y: 497, endPoint x: 229, endPoint y: 500, distance: 254.1
click at [229, 500] on tr "Zeta Syracuse University Lough, Ava alough329@gmail.com 67 members" at bounding box center [766, 512] width 1085 height 25
copy tr "Zeta Syracuse University"
drag, startPoint x: 543, startPoint y: 396, endPoint x: 226, endPoint y: 396, distance: 317.0
click at [226, 399] on tr "Tau Rensselaer Polytechnic University Babcock, Fiona fbabcock518@yahoo.com 4 me…" at bounding box center [766, 411] width 1085 height 25
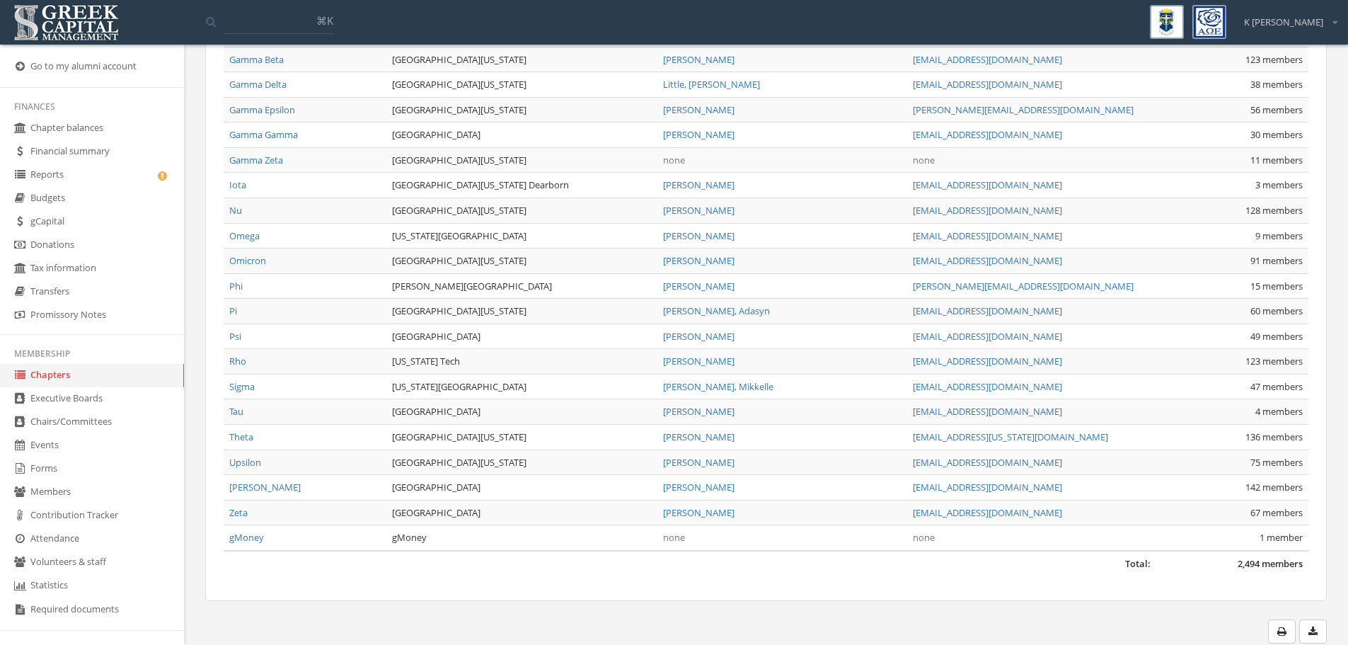
copy tr "Tau Rensselaer Polytechnic University"
drag, startPoint x: 500, startPoint y: 321, endPoint x: 224, endPoint y: 321, distance: 276.7
drag, startPoint x: 518, startPoint y: 334, endPoint x: 512, endPoint y: 322, distance: 13.6
click at [518, 334] on td "[GEOGRAPHIC_DATA]" at bounding box center [521, 335] width 271 height 25
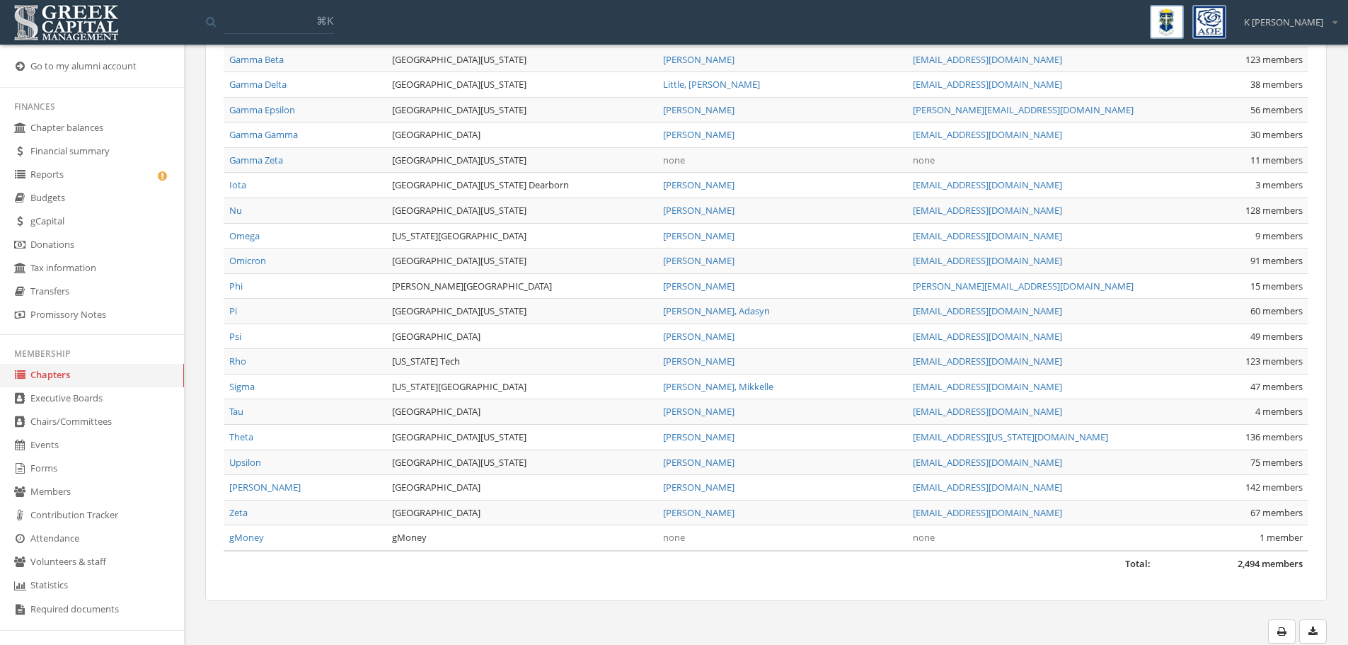
drag, startPoint x: 507, startPoint y: 320, endPoint x: 237, endPoint y: 333, distance: 269.9
click at [227, 323] on tr "Psi Binghamton University Dokic, Sophia sdokic@me.com 49 members" at bounding box center [766, 335] width 1085 height 25
copy tr "Psi Binghamton University"
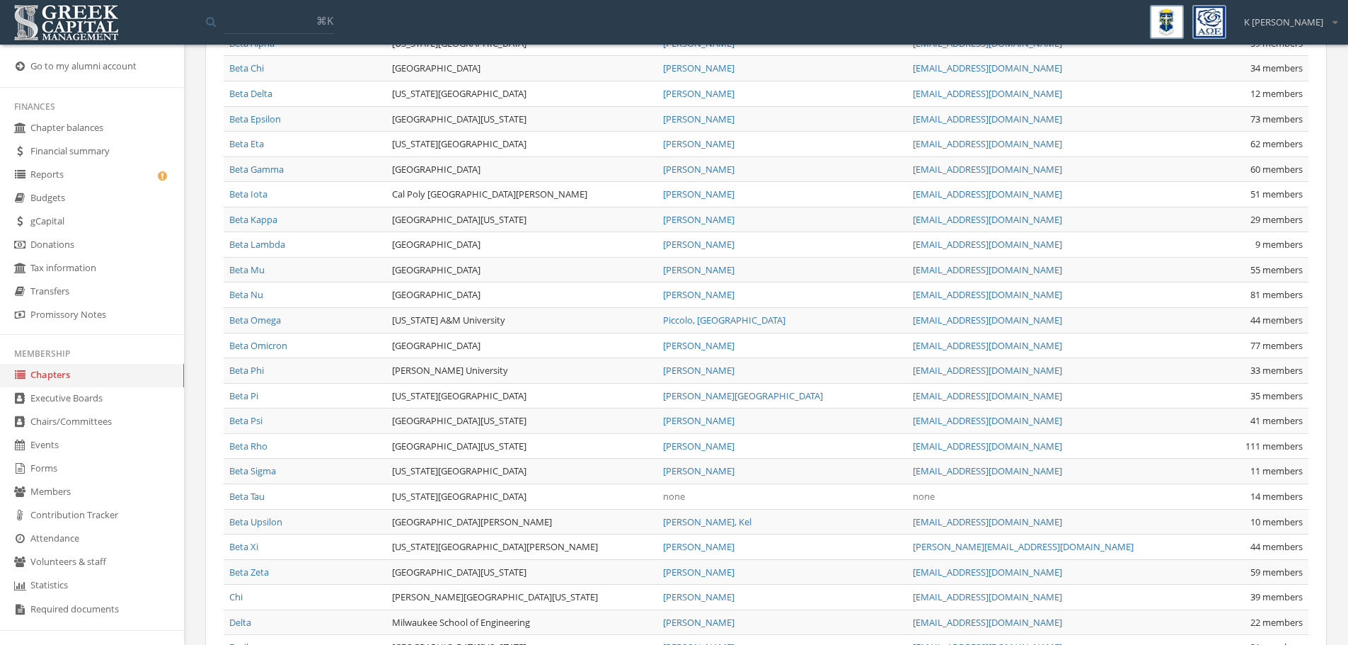
scroll to position [0, 0]
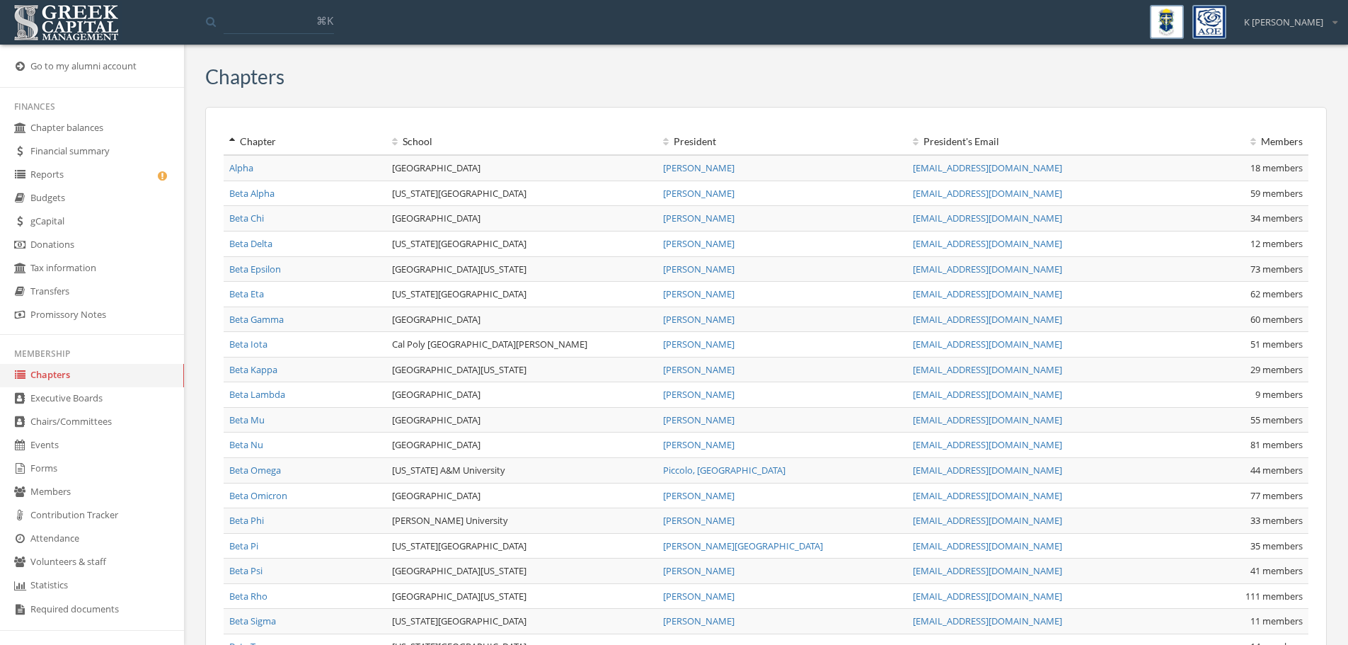
drag, startPoint x: 470, startPoint y: 216, endPoint x: 226, endPoint y: 210, distance: 244.2
click at [226, 210] on tr "Beta Chi Cornell University Kuninti, Aniha ark263@cornell.edu 34 members" at bounding box center [766, 218] width 1085 height 25
copy tr "Beta Chi Cornell University"
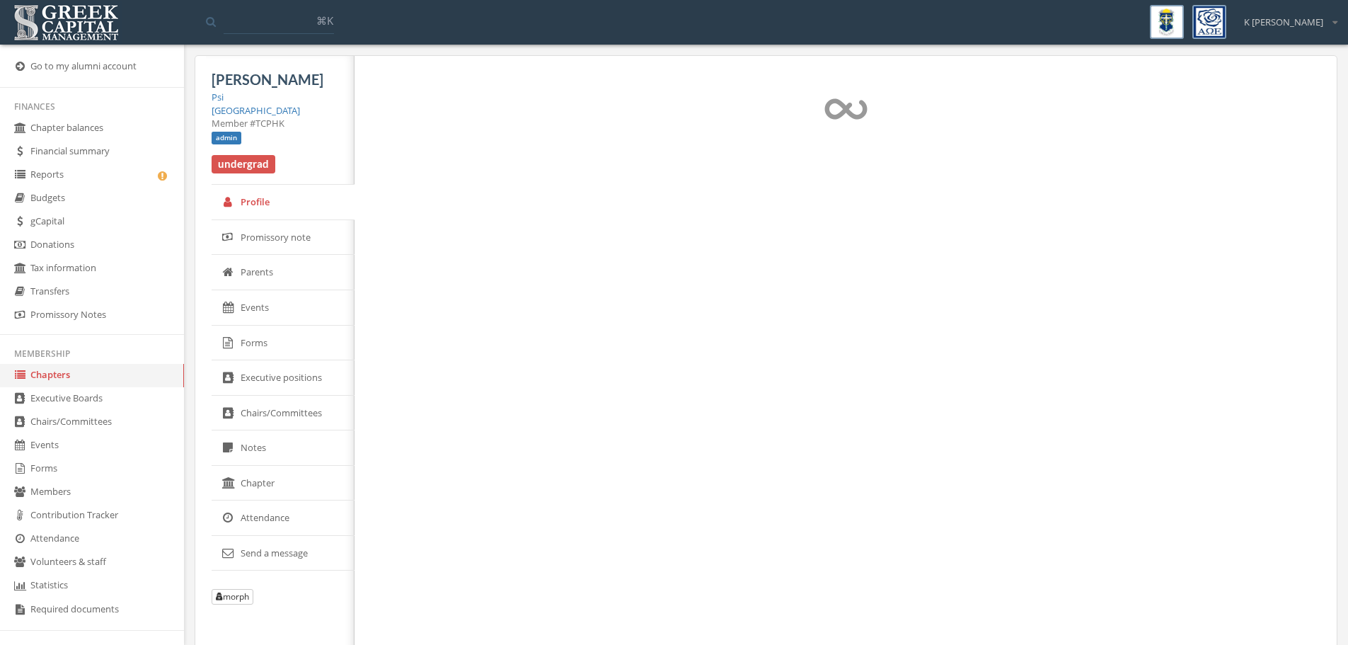
select select "******"
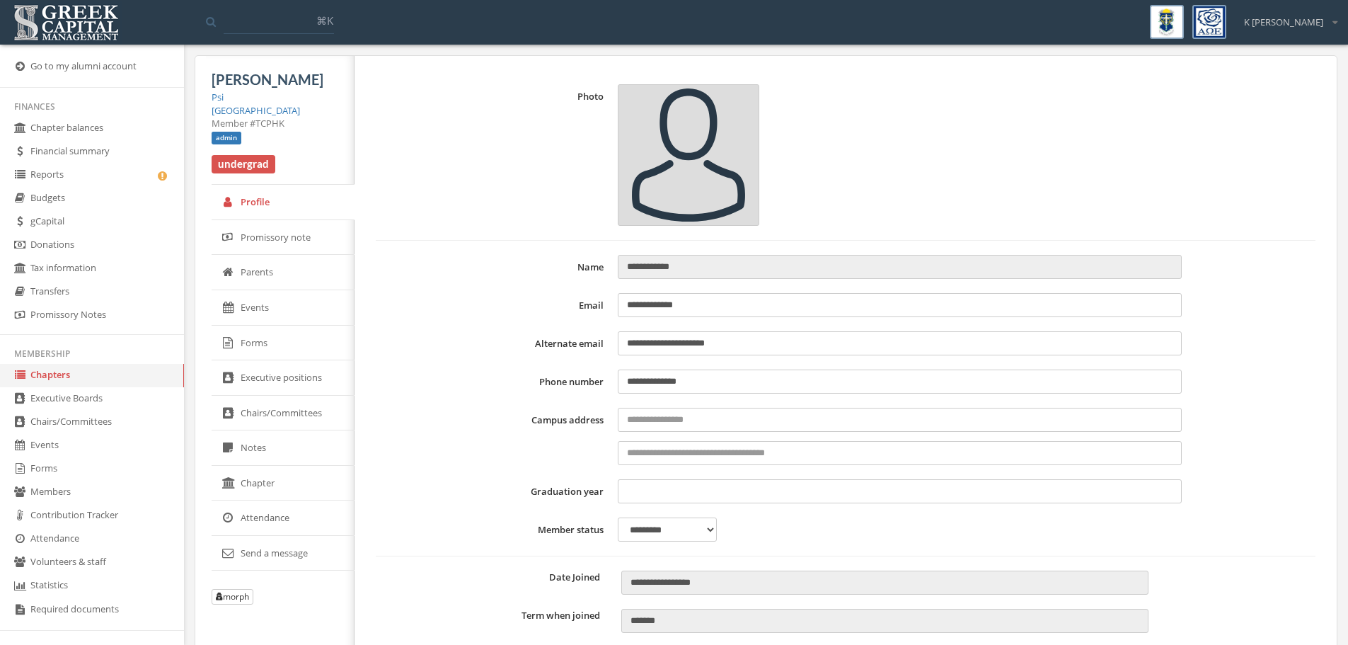
drag, startPoint x: 755, startPoint y: 347, endPoint x: 588, endPoint y: 343, distance: 167.1
click at [588, 343] on div "**********" at bounding box center [846, 343] width 940 height 24
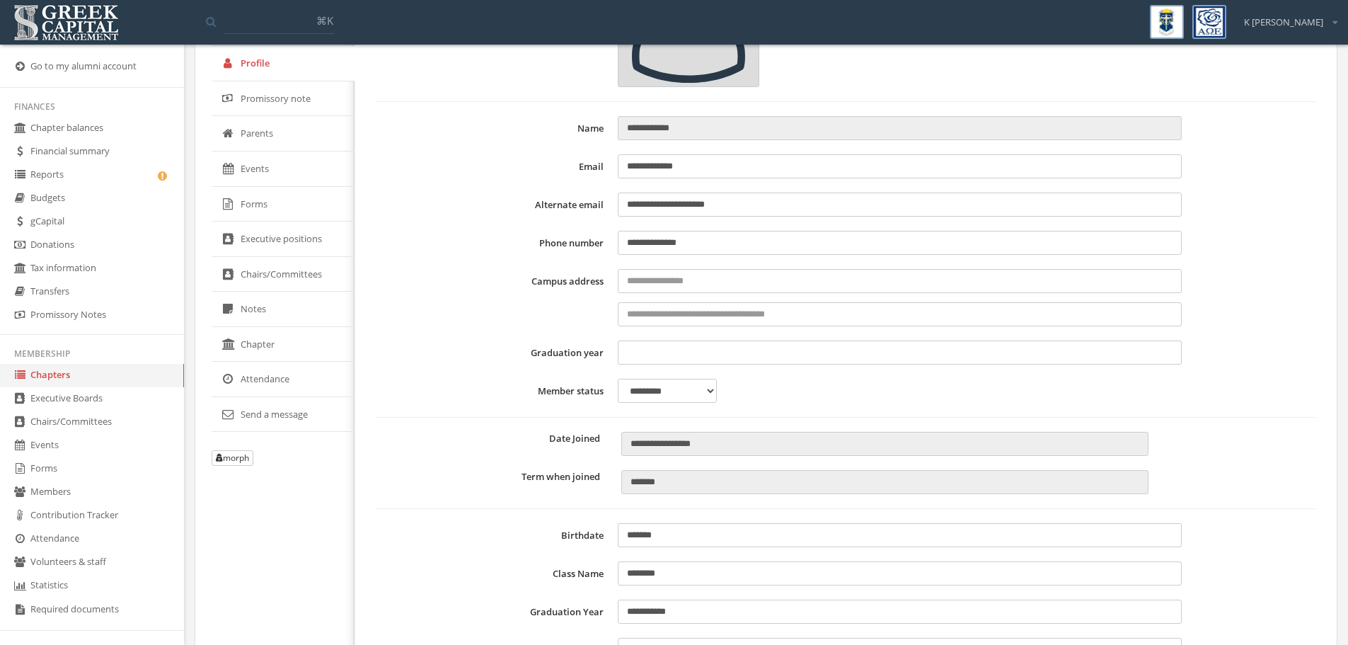
scroll to position [361, 0]
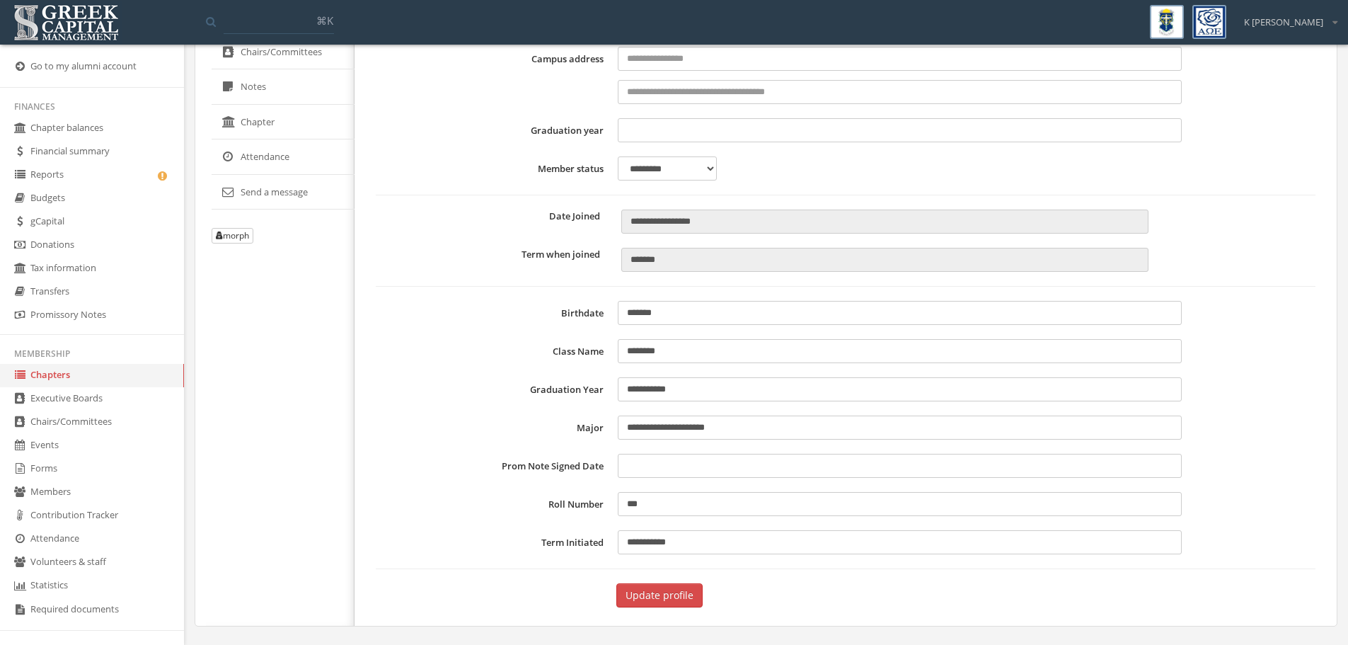
click at [84, 401] on link "Executive Boards" at bounding box center [92, 398] width 184 height 23
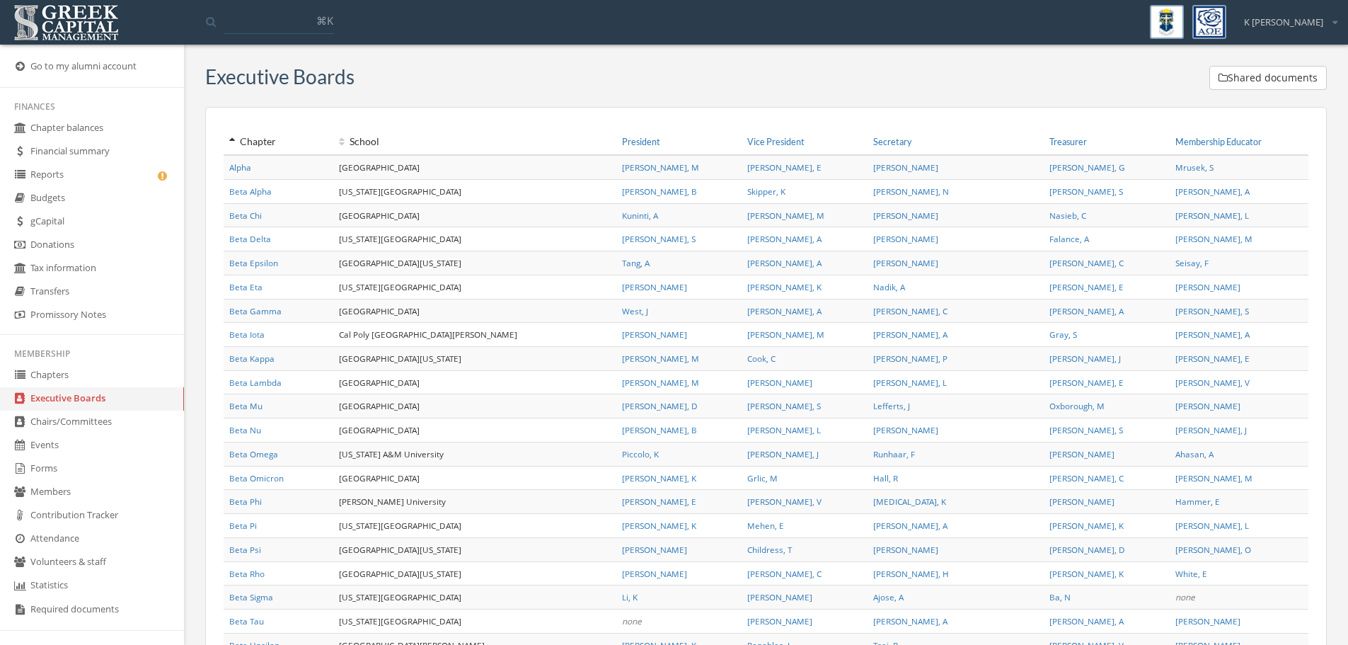
click at [243, 169] on link "Alpha" at bounding box center [240, 166] width 22 height 11
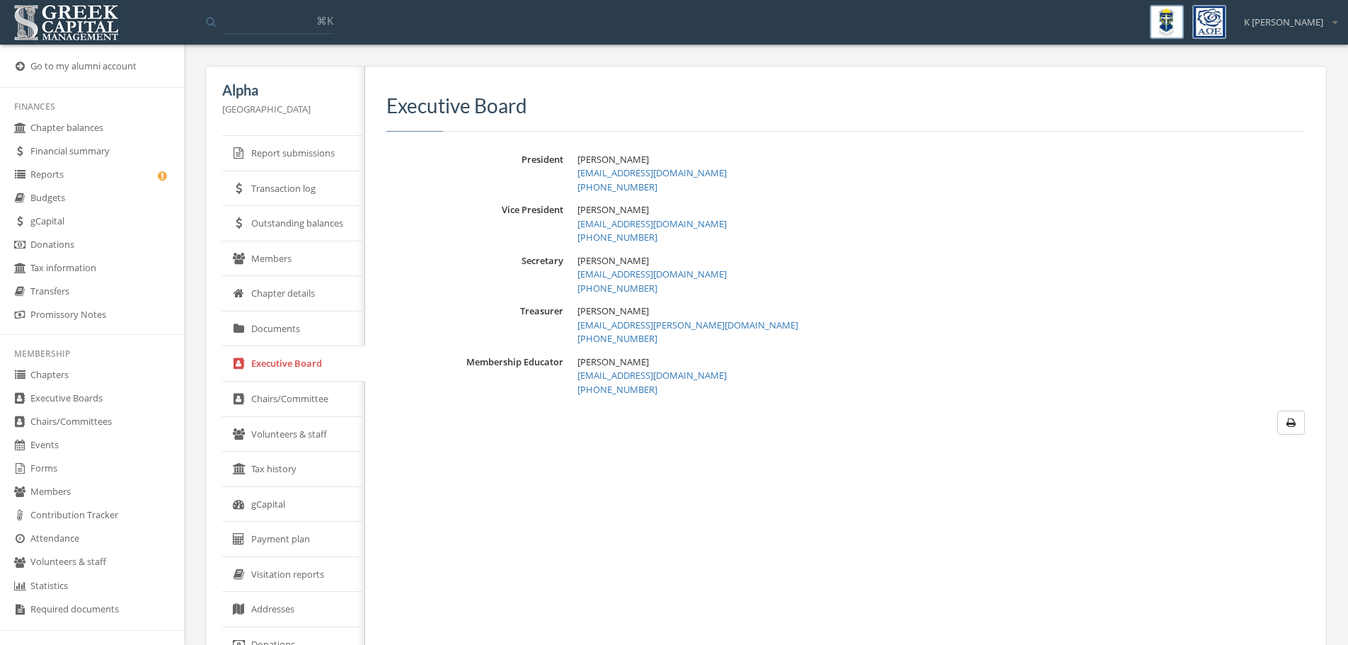
click at [307, 401] on link "Chairs/Committee" at bounding box center [293, 398] width 143 height 35
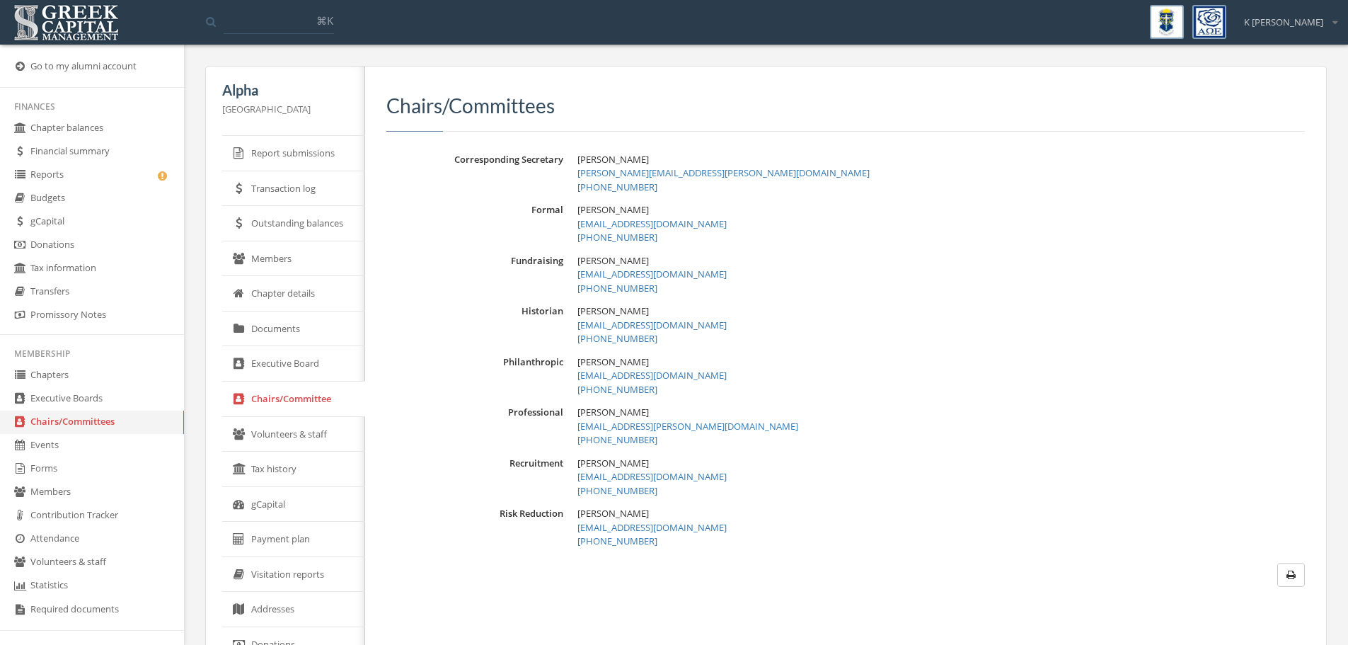
click at [302, 362] on link "Executive Board" at bounding box center [293, 363] width 143 height 35
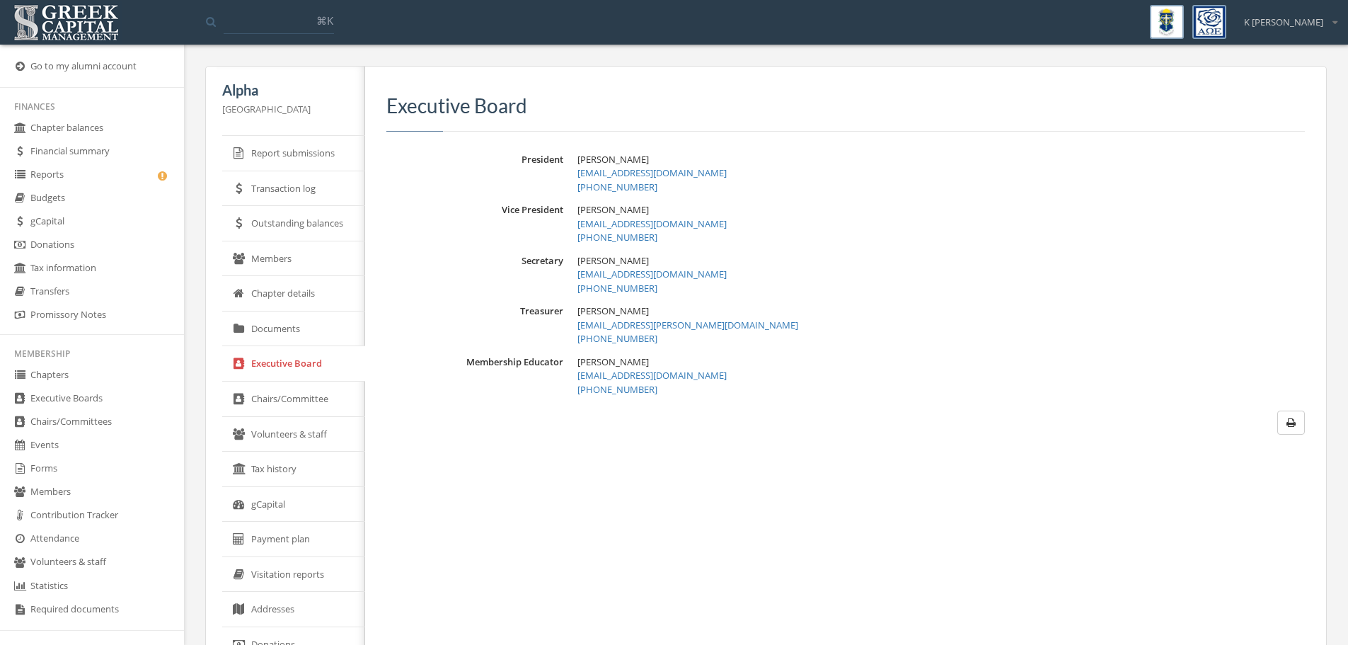
click at [314, 389] on link "Chairs/Committee" at bounding box center [293, 398] width 143 height 35
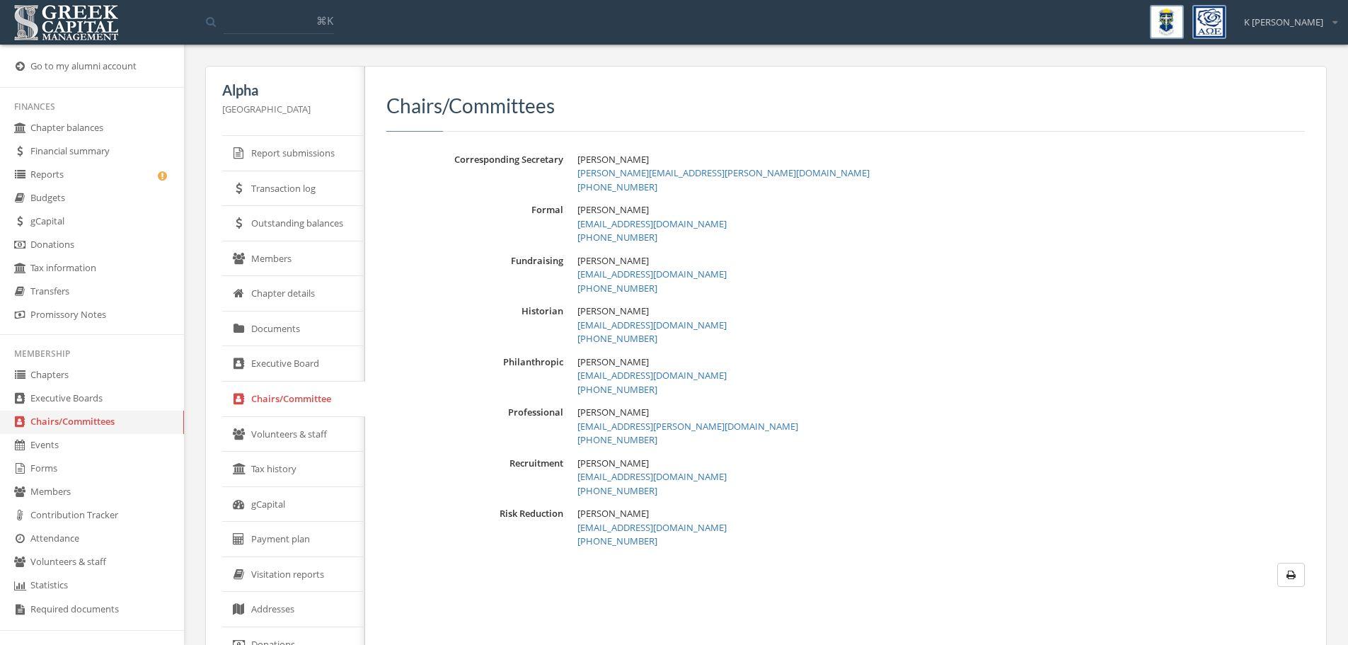
click at [312, 444] on link "Volunteers & staff" at bounding box center [293, 434] width 143 height 35
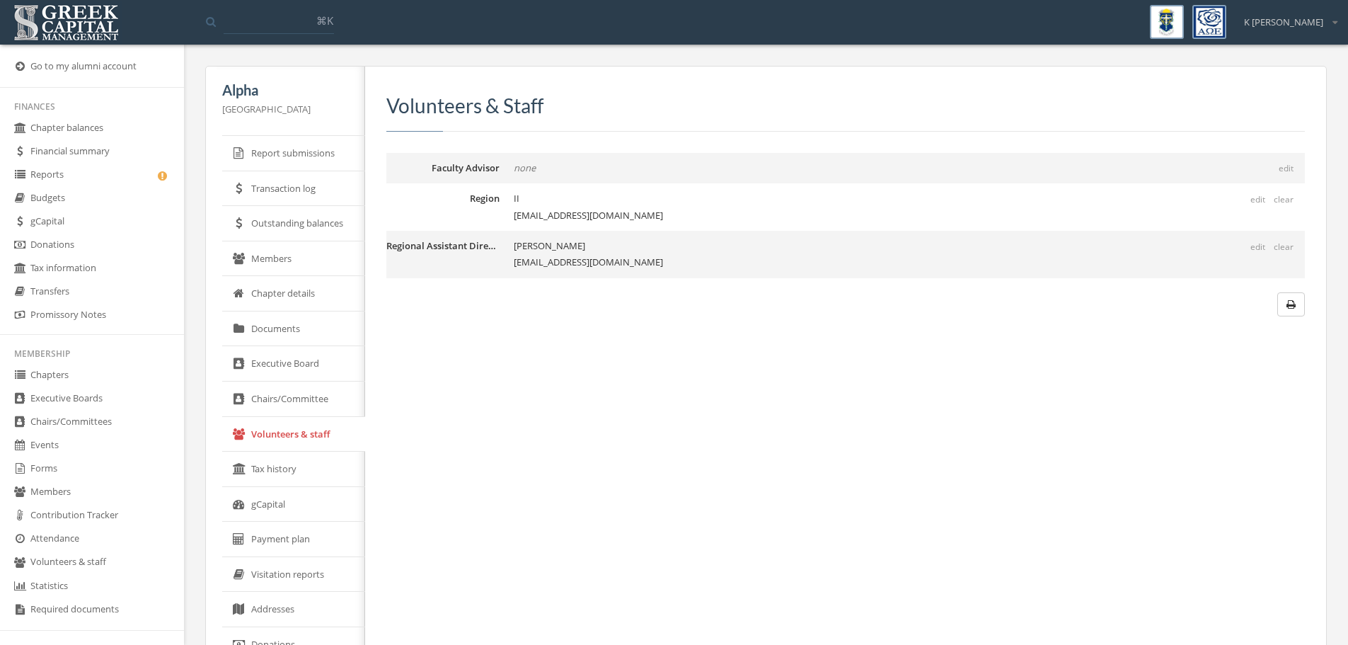
click at [299, 326] on link "Documents" at bounding box center [293, 328] width 143 height 35
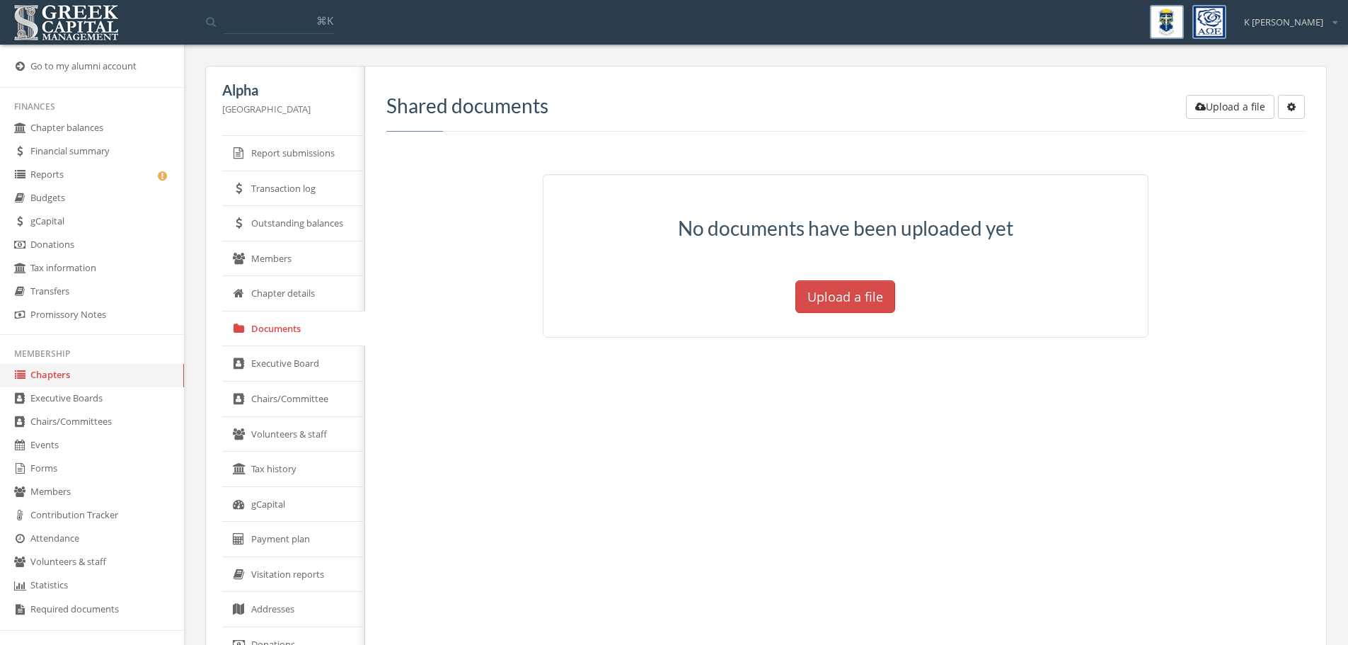
click at [300, 297] on link "Chapter details" at bounding box center [293, 293] width 143 height 35
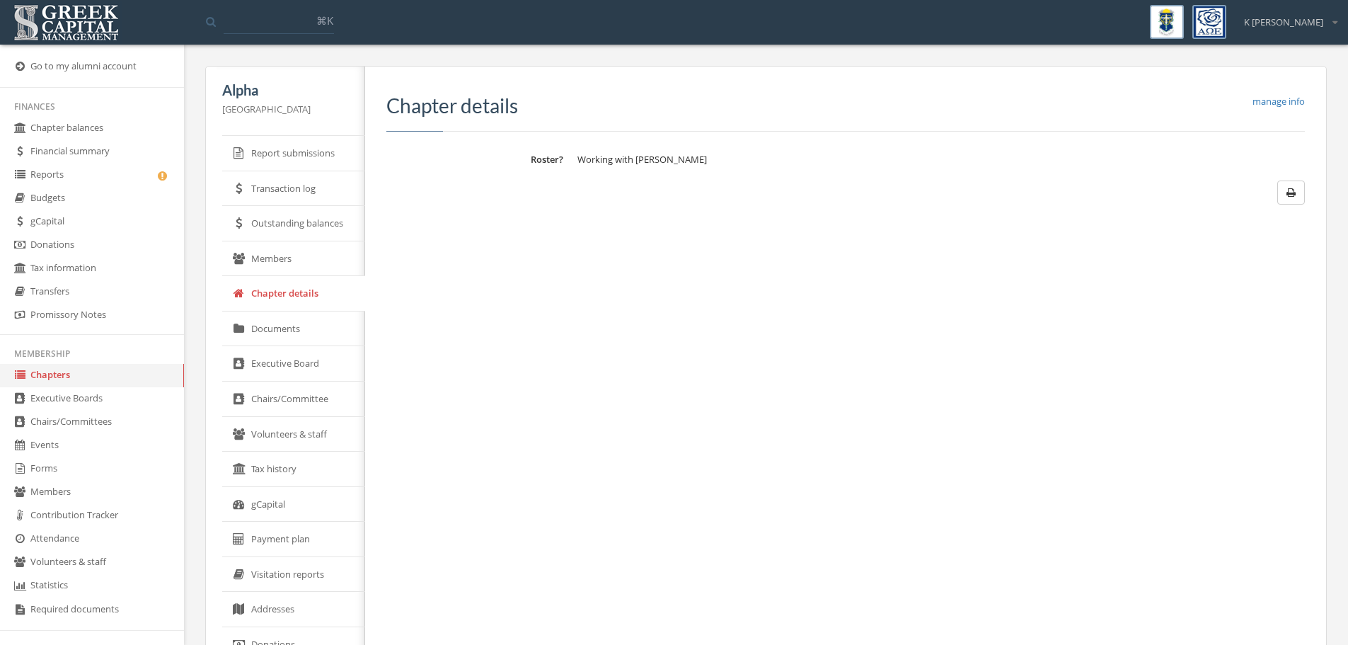
click at [313, 265] on link "Members" at bounding box center [293, 258] width 143 height 35
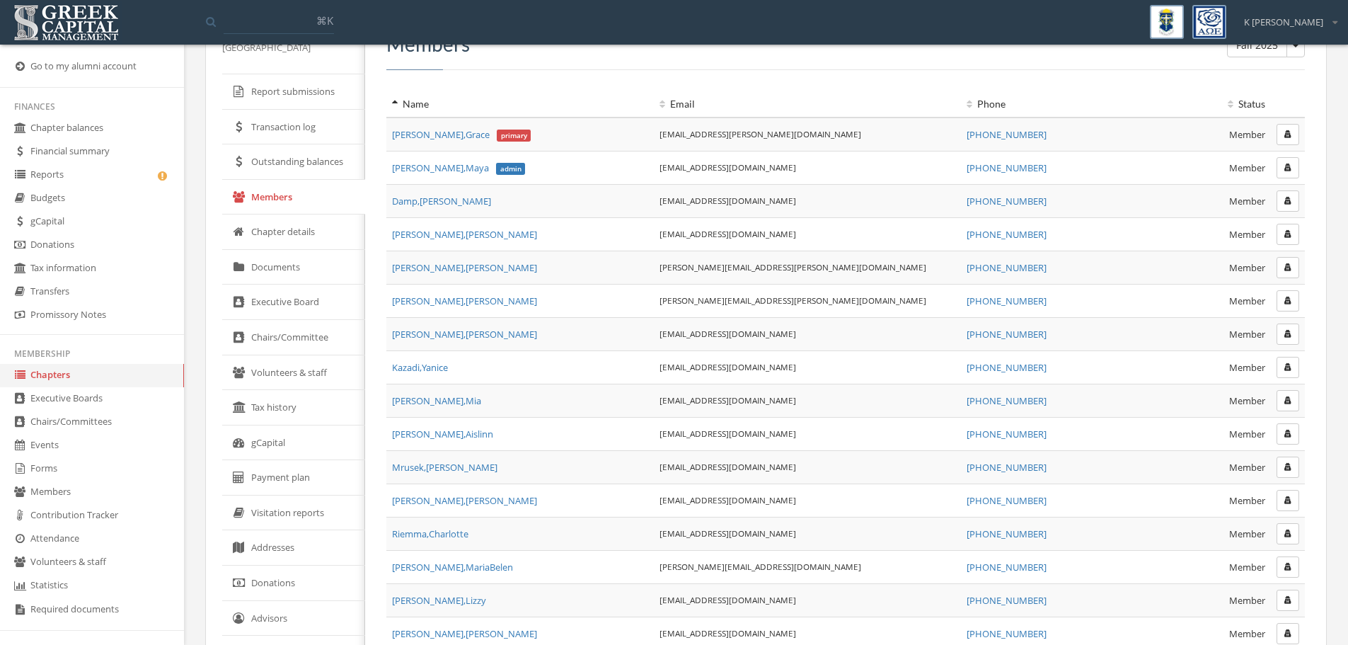
scroll to position [142, 0]
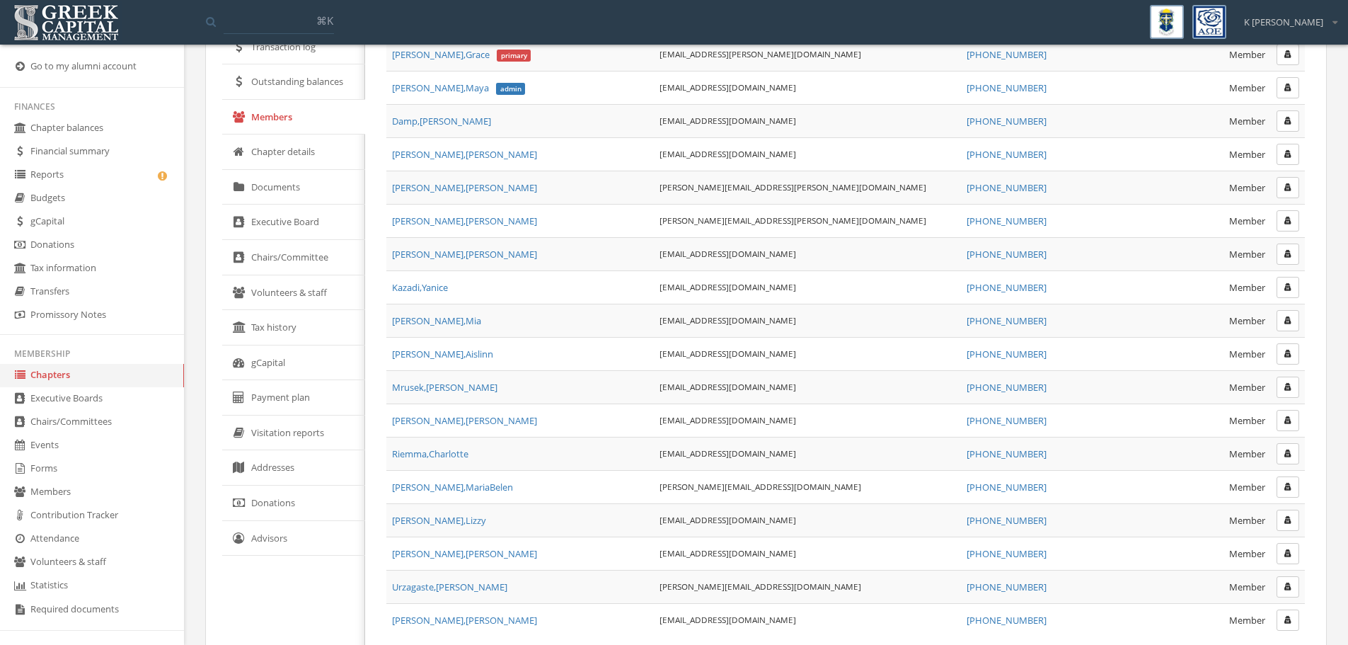
click at [300, 294] on link "Volunteers & staff" at bounding box center [293, 292] width 143 height 35
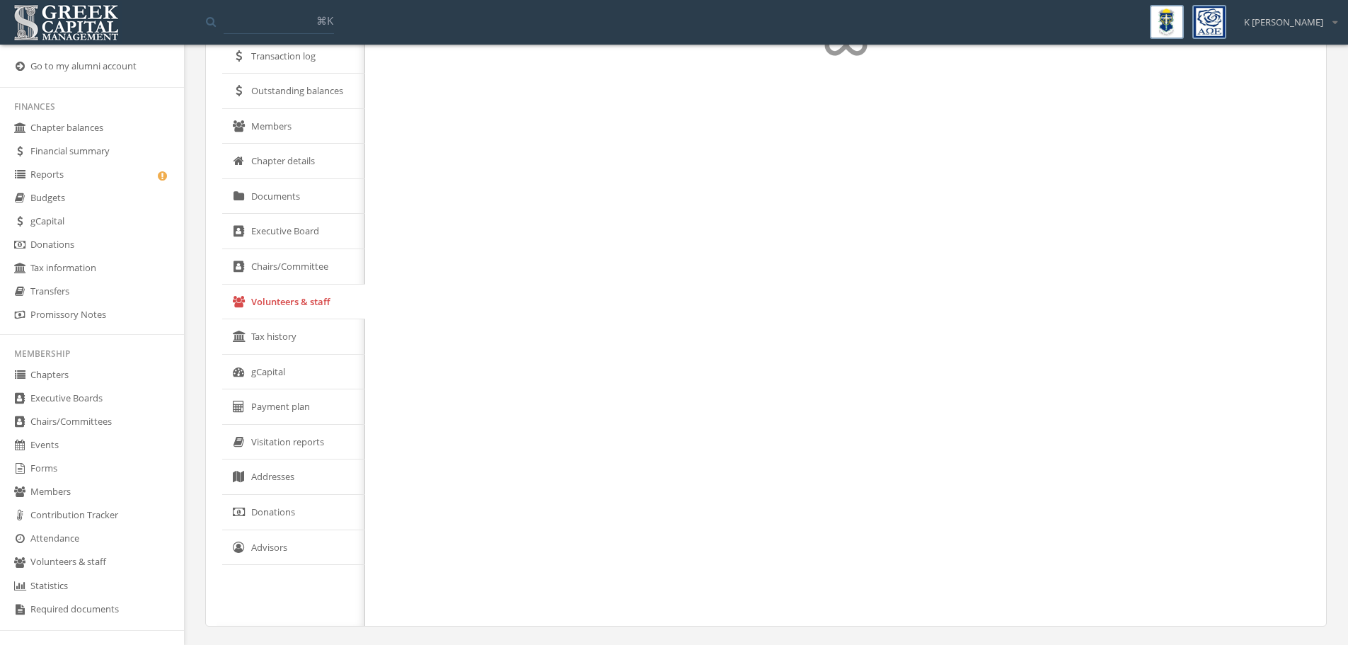
scroll to position [132, 0]
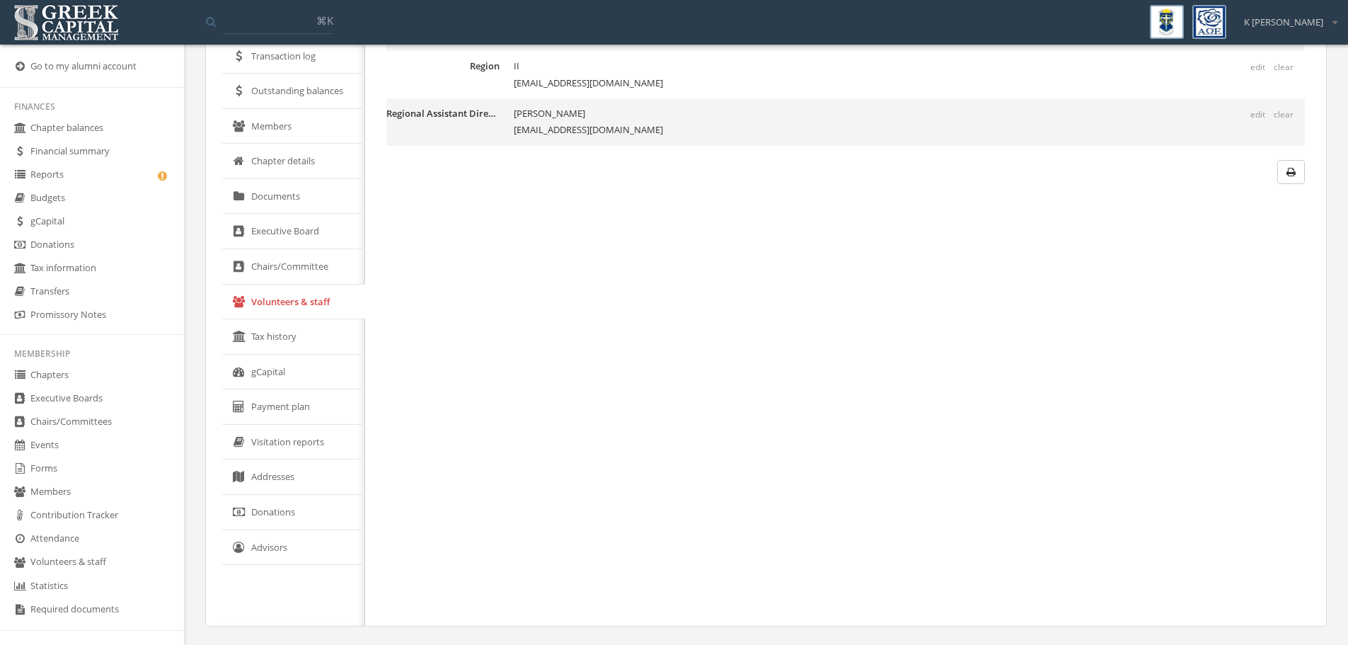
click at [321, 347] on link "Tax history" at bounding box center [293, 336] width 143 height 35
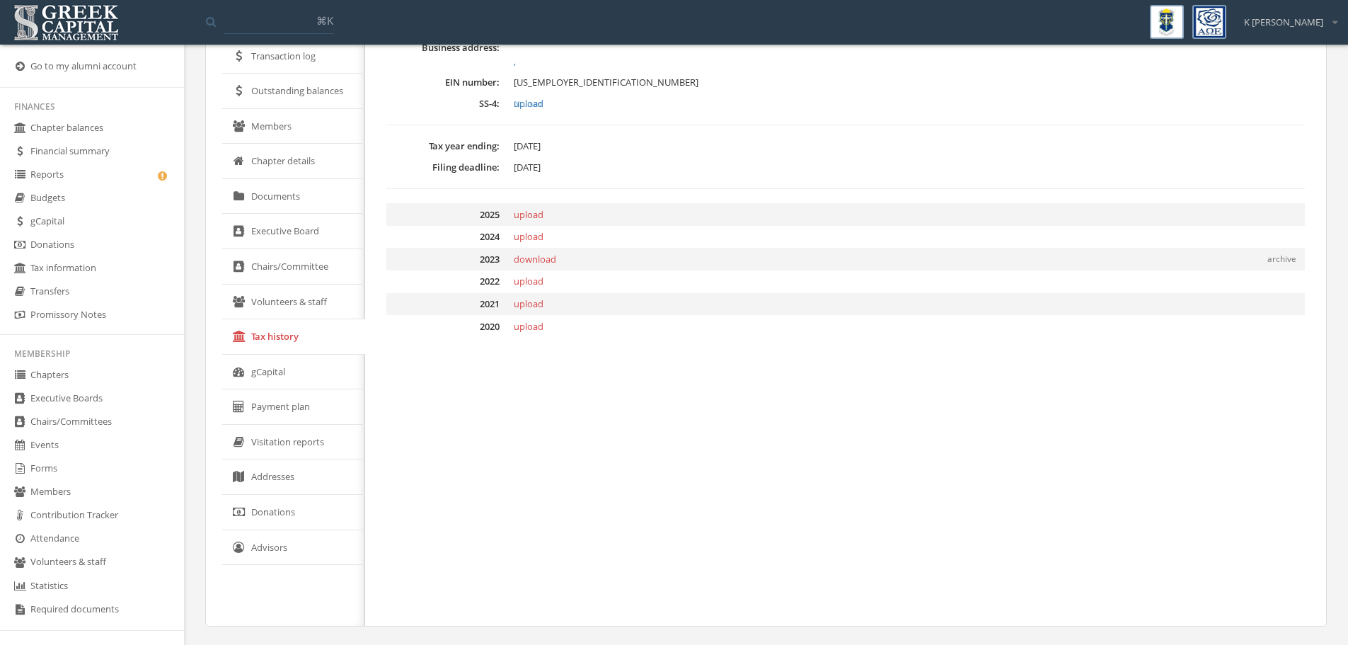
click at [307, 376] on link "gCapital" at bounding box center [293, 372] width 143 height 35
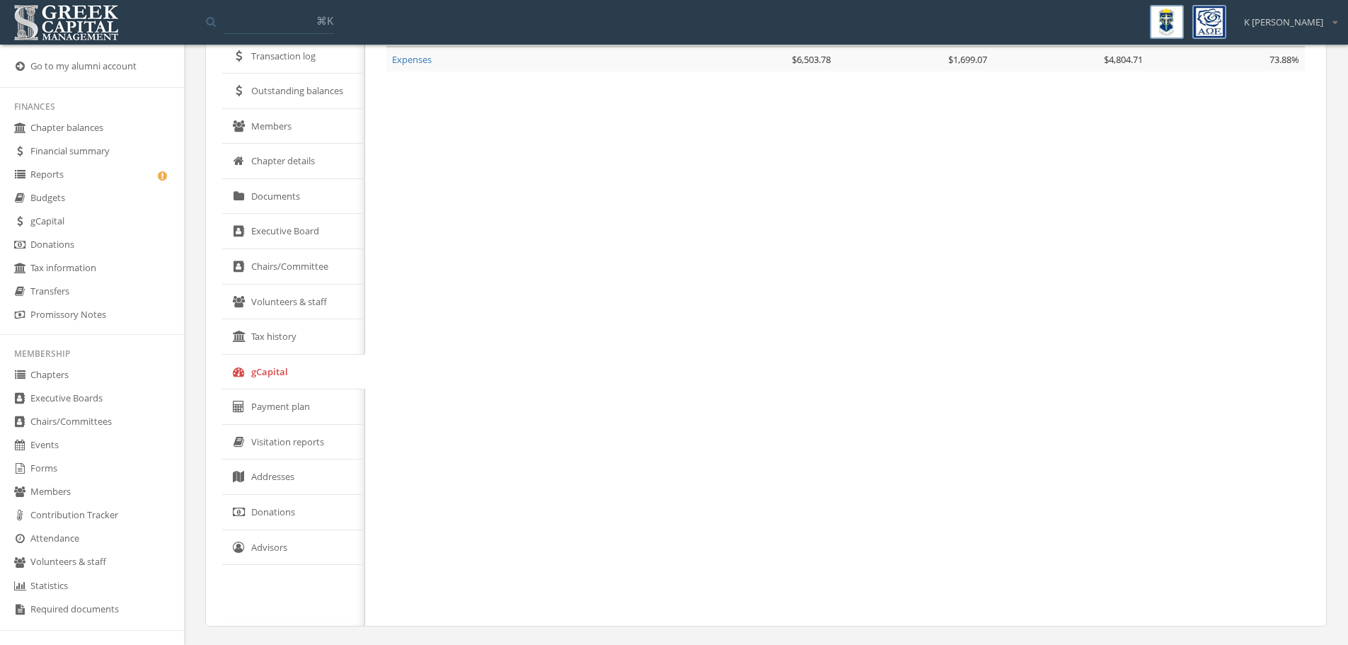
click at [267, 480] on link "Addresses" at bounding box center [293, 476] width 143 height 35
